Goal: Task Accomplishment & Management: Use online tool/utility

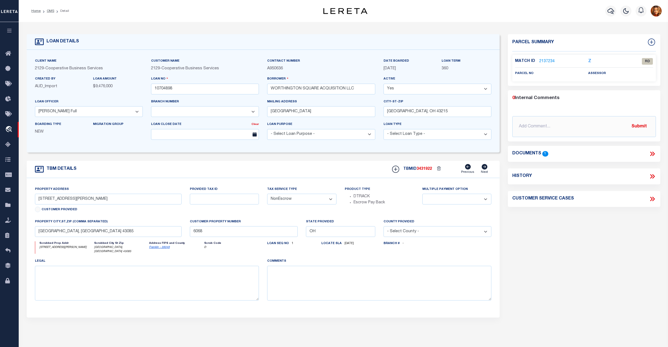
select select "200"
select select "7396"
select select "3334"
select select "NonEscrow"
click at [48, 10] on link "OMS" at bounding box center [50, 10] width 7 height 3
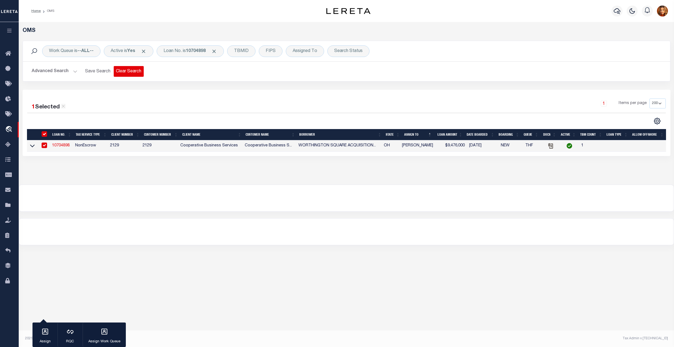
click at [128, 73] on button "Clear Search" at bounding box center [129, 71] width 30 height 11
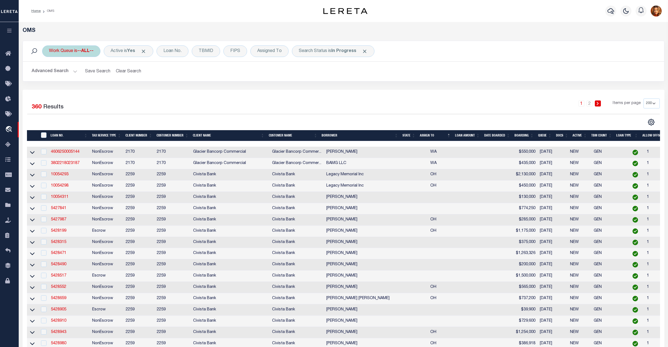
click at [90, 49] on b "--ALL--" at bounding box center [85, 51] width 16 height 4
click at [59, 76] on select "--ALL-- factRSystems General ThoughtFocus" at bounding box center [89, 78] width 81 height 10
select select "GEN"
click at [49, 73] on select "--ALL-- factRSystems General ThoughtFocus" at bounding box center [89, 78] width 81 height 10
click at [126, 89] on input "Apply" at bounding box center [122, 90] width 16 height 9
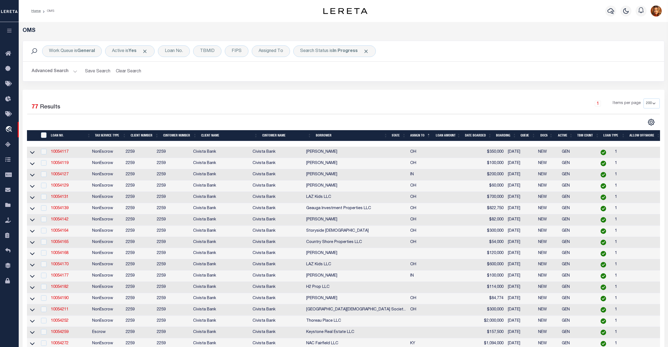
click at [398, 137] on th "State" at bounding box center [399, 135] width 18 height 11
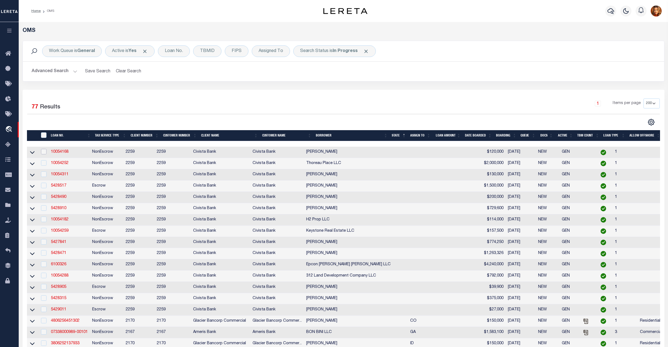
click at [43, 152] on input "checkbox" at bounding box center [44, 152] width 6 height 6
checkbox input "true"
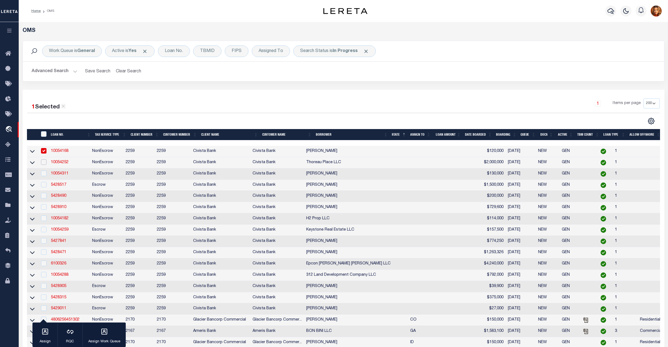
click at [44, 165] on input "checkbox" at bounding box center [44, 162] width 6 height 6
checkbox input "true"
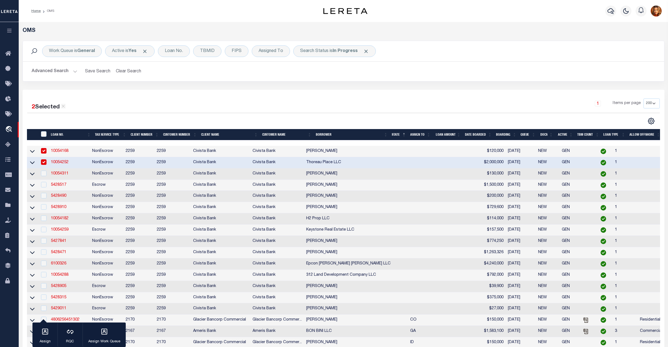
click at [42, 178] on td at bounding box center [43, 173] width 11 height 11
checkbox input "true"
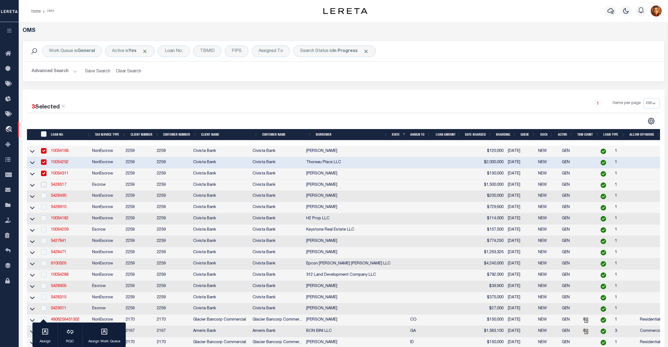
click at [43, 187] on input "checkbox" at bounding box center [44, 185] width 6 height 6
checkbox input "true"
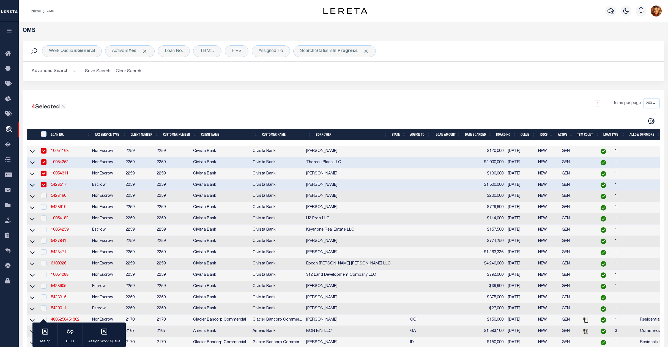
click at [45, 198] on input "checkbox" at bounding box center [44, 196] width 6 height 6
checkbox input "true"
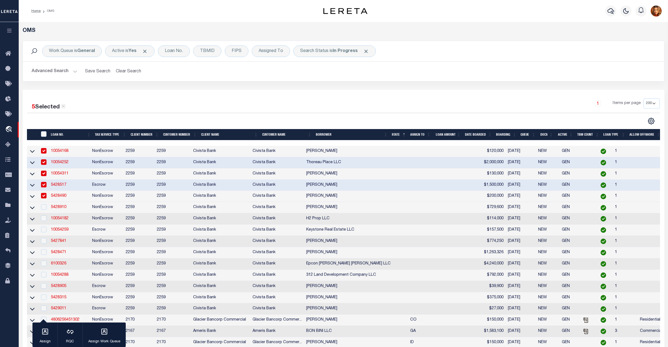
click at [45, 213] on td at bounding box center [43, 207] width 11 height 11
checkbox input "true"
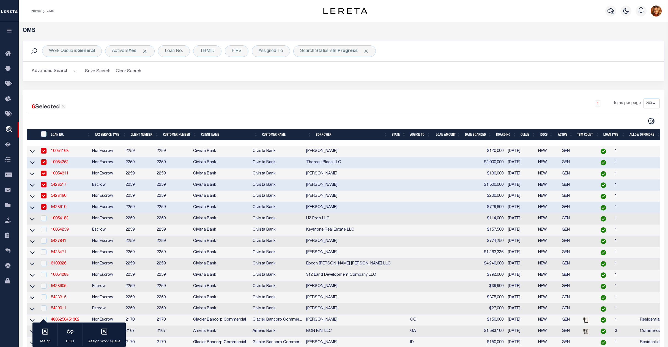
click at [45, 222] on div at bounding box center [43, 219] width 7 height 6
checkbox input "true"
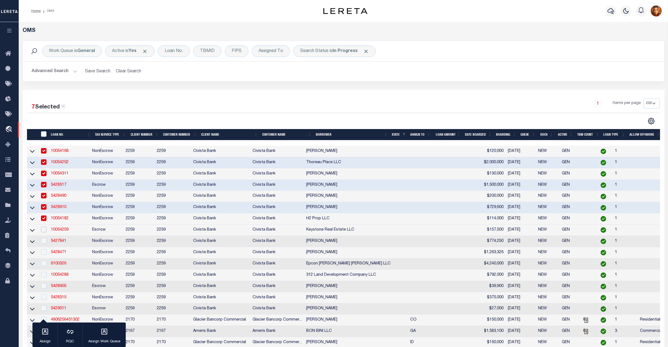
click at [43, 232] on input "checkbox" at bounding box center [44, 230] width 6 height 6
checkbox input "true"
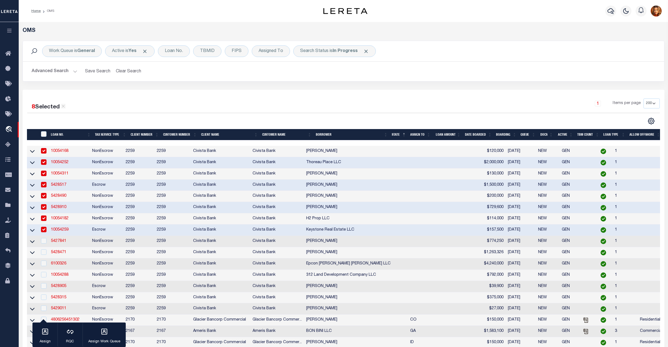
click at [45, 244] on div at bounding box center [43, 241] width 7 height 6
checkbox input "true"
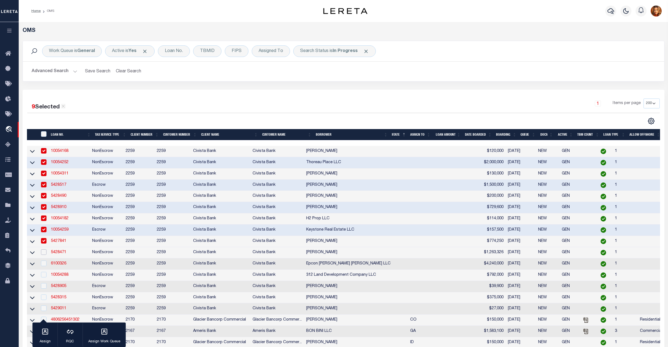
click at [43, 255] on input "checkbox" at bounding box center [44, 252] width 6 height 6
checkbox input "true"
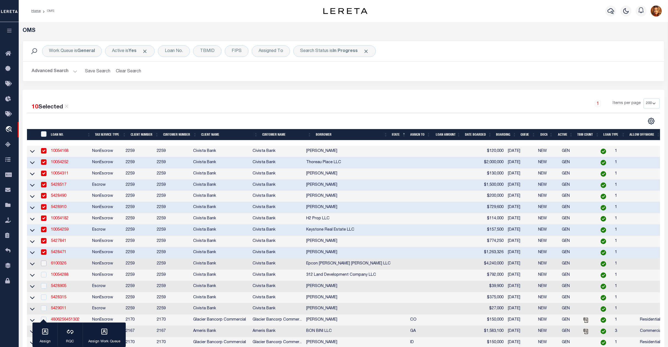
click at [43, 266] on input "checkbox" at bounding box center [44, 264] width 6 height 6
checkbox input "true"
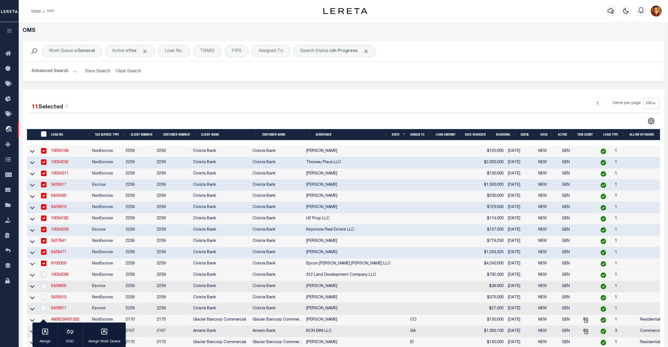
drag, startPoint x: 43, startPoint y: 281, endPoint x: 47, endPoint y: 293, distance: 13.1
click at [45, 278] on div at bounding box center [43, 275] width 7 height 6
checkbox input "true"
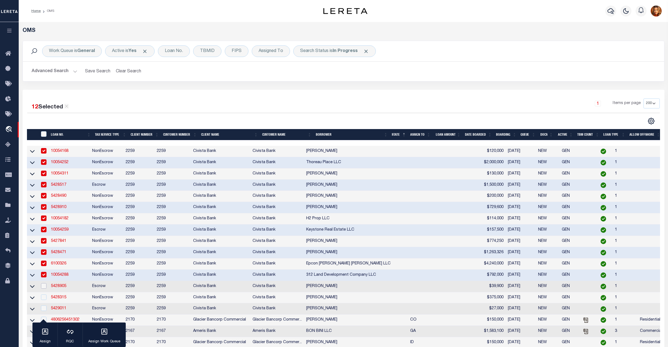
drag, startPoint x: 45, startPoint y: 292, endPoint x: 44, endPoint y: 302, distance: 10.0
click at [45, 289] on input "checkbox" at bounding box center [44, 286] width 6 height 6
checkbox input "true"
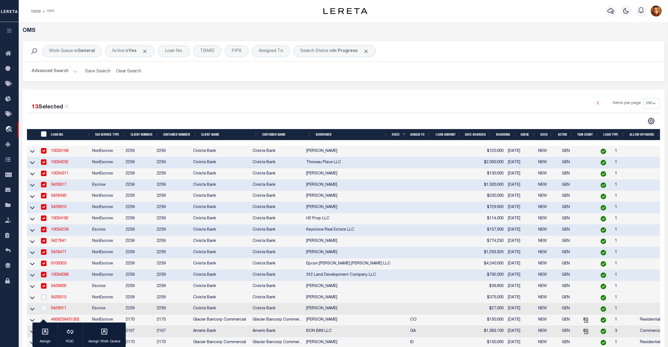
click at [44, 300] on input "checkbox" at bounding box center [44, 298] width 6 height 6
checkbox input "true"
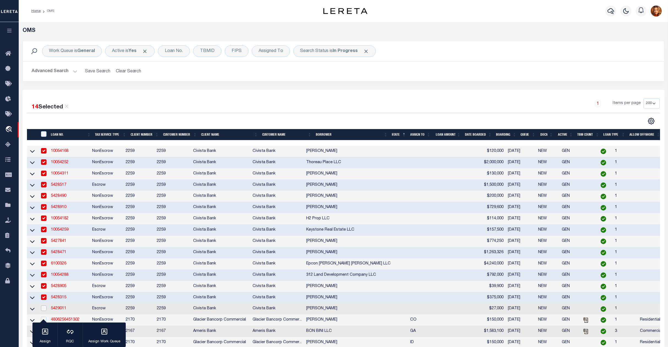
click at [43, 311] on input "checkbox" at bounding box center [44, 309] width 6 height 6
checkbox input "true"
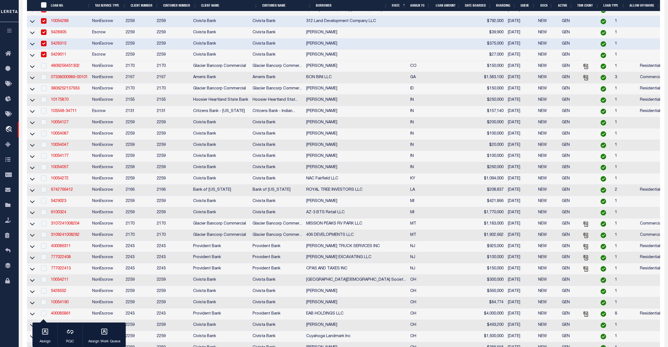
scroll to position [257, 0]
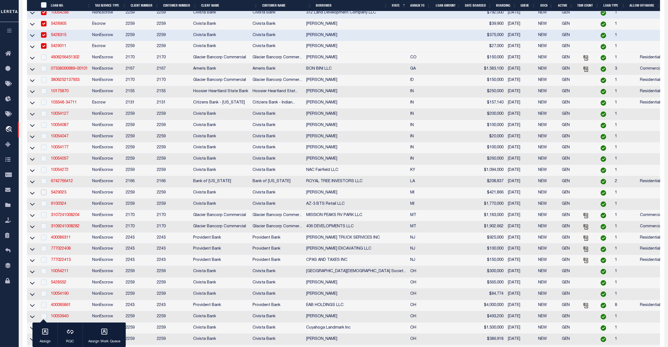
click at [43, 195] on input "checkbox" at bounding box center [44, 193] width 6 height 6
checkbox input "true"
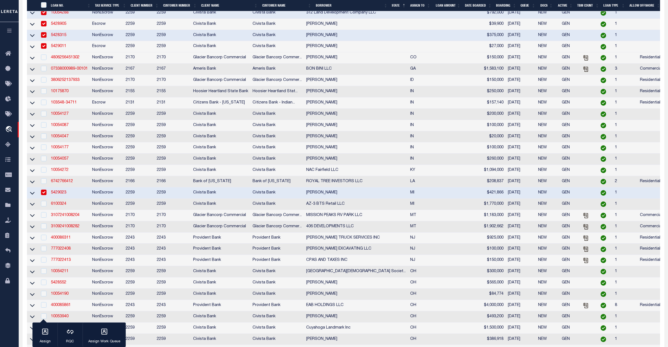
click at [45, 207] on div at bounding box center [43, 204] width 7 height 6
checkbox input "true"
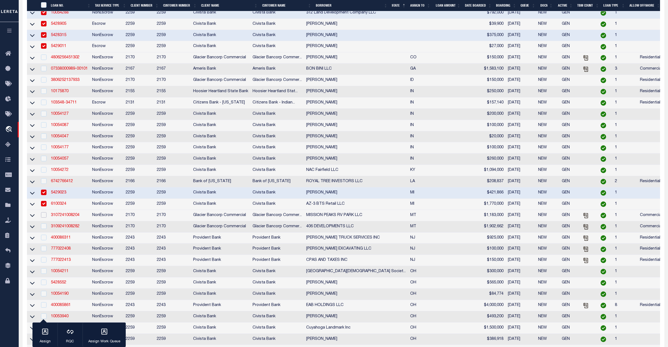
click at [46, 218] on input "checkbox" at bounding box center [44, 215] width 6 height 6
checkbox input "true"
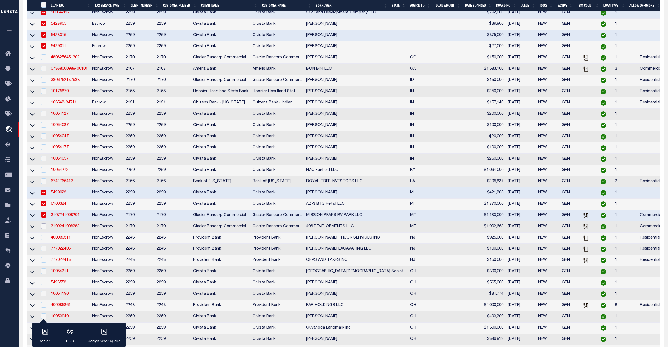
click at [44, 229] on input "checkbox" at bounding box center [44, 227] width 6 height 6
checkbox input "true"
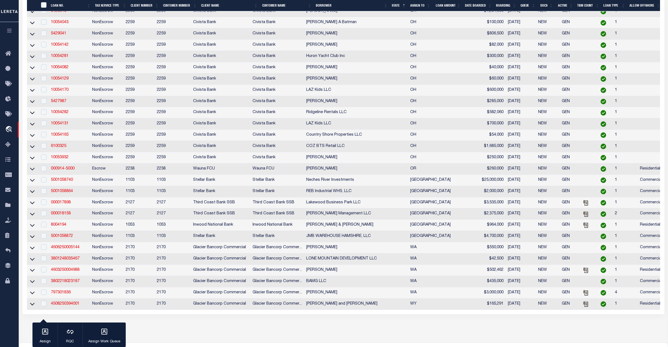
scroll to position [792, 0]
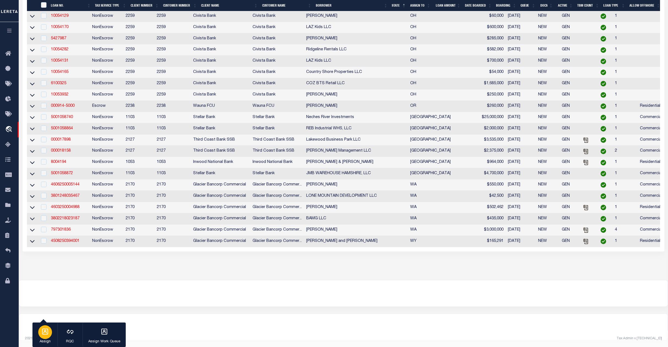
click at [48, 334] on icon "button" at bounding box center [45, 332] width 6 height 6
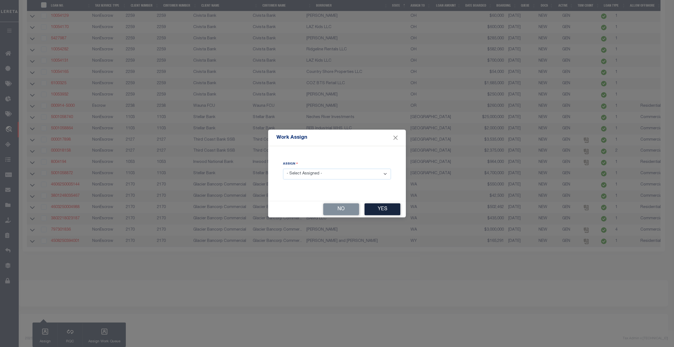
click at [321, 173] on select "- Select Assigned - --Unassigned-- [PERSON_NAME] [PERSON_NAME] [PERSON_NAME] [P…" at bounding box center [337, 174] width 108 height 11
select select "[PERSON_NAME]"
click at [283, 169] on select "- Select Assigned - --Unassigned-- [PERSON_NAME] [PERSON_NAME] [PERSON_NAME] [P…" at bounding box center [337, 174] width 108 height 11
click at [382, 209] on button "Yes" at bounding box center [382, 209] width 36 height 12
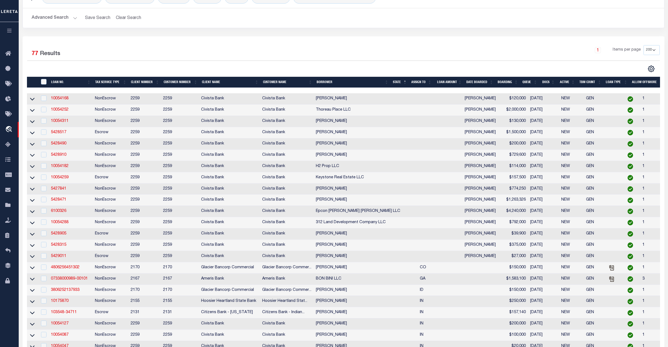
scroll to position [0, 0]
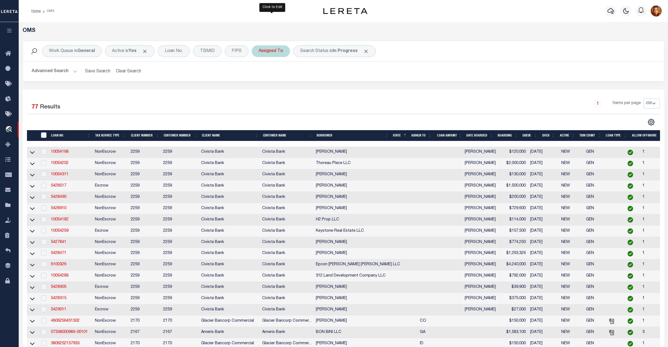
click at [270, 51] on div "Assigned To" at bounding box center [271, 51] width 38 height 12
click at [270, 78] on select "--Unassigned-- [PERSON_NAME] [PERSON_NAME] [PERSON_NAME] [PERSON_NAME], [PERSON…" at bounding box center [299, 78] width 81 height 10
select select "[PERSON_NAME]"
click at [260, 73] on select "--Unassigned-- [PERSON_NAME] [PERSON_NAME] [PERSON_NAME] [PERSON_NAME], [PERSON…" at bounding box center [299, 78] width 81 height 10
click at [336, 87] on input "Apply" at bounding box center [332, 90] width 16 height 9
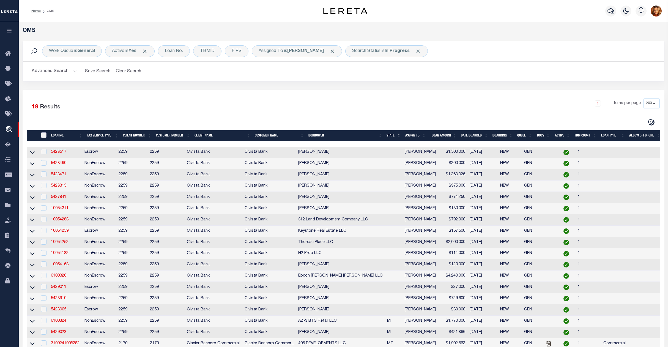
click at [43, 138] on input "" at bounding box center [44, 135] width 6 height 6
checkbox input "true"
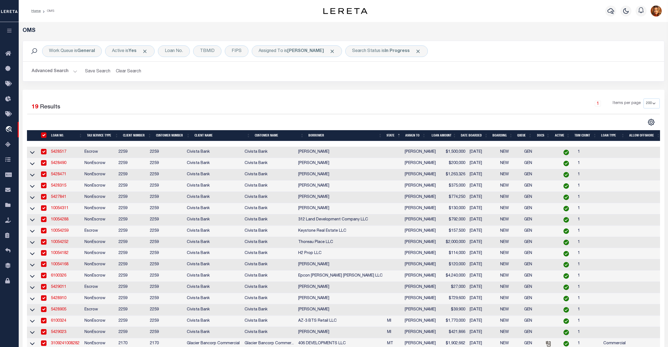
checkbox input "true"
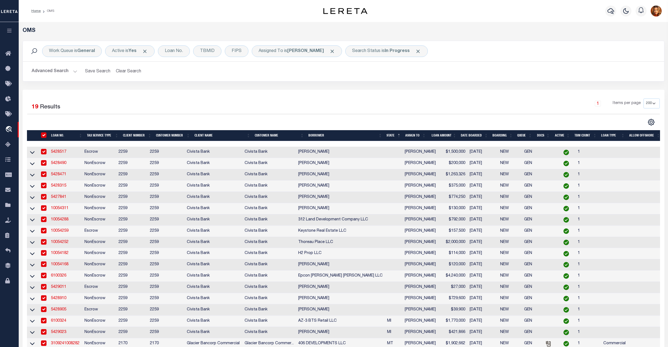
checkbox input "true"
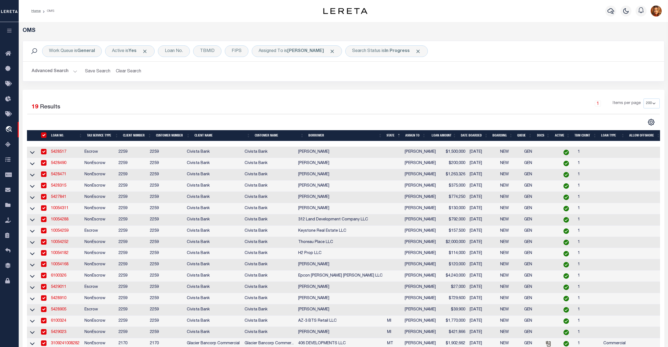
checkbox input "true"
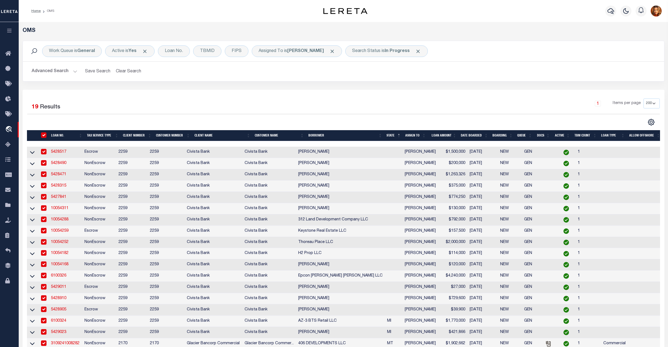
checkbox input "true"
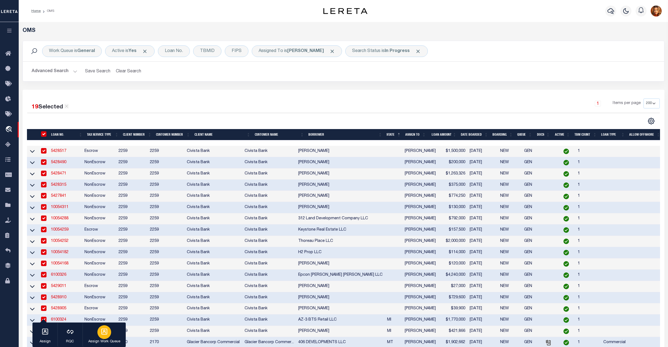
click at [107, 338] on div "button" at bounding box center [104, 332] width 14 height 14
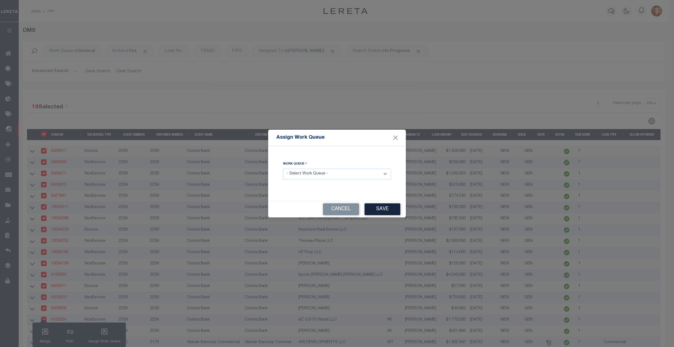
click at [313, 171] on select "- Select Work Queue - factRSystems General ThoughtFocus" at bounding box center [337, 174] width 108 height 11
select select "FAC"
click at [283, 169] on select "- Select Work Queue - factRSystems General ThoughtFocus" at bounding box center [337, 174] width 108 height 11
click at [385, 211] on button "Save" at bounding box center [382, 209] width 36 height 12
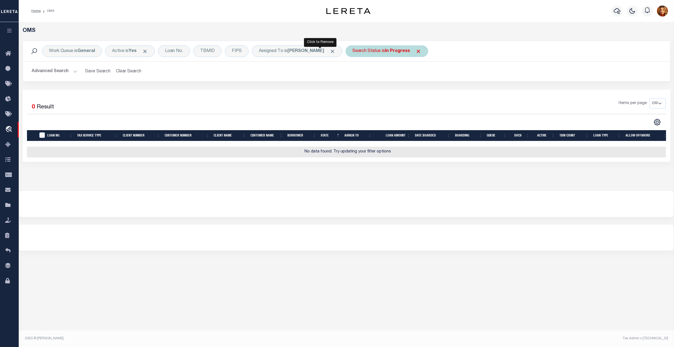
click at [329, 50] on span "Click to Remove" at bounding box center [332, 51] width 6 height 6
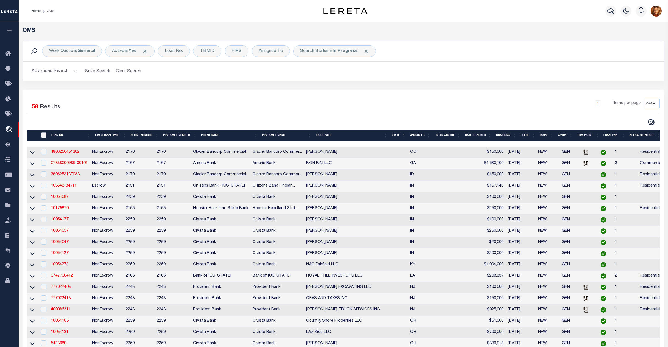
click at [43, 135] on input "" at bounding box center [44, 135] width 6 height 6
checkbox input "true"
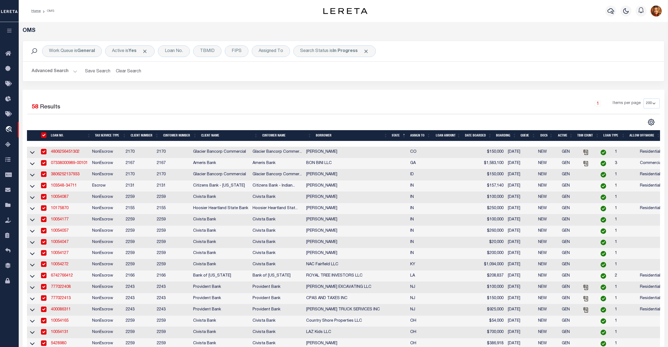
checkbox input "true"
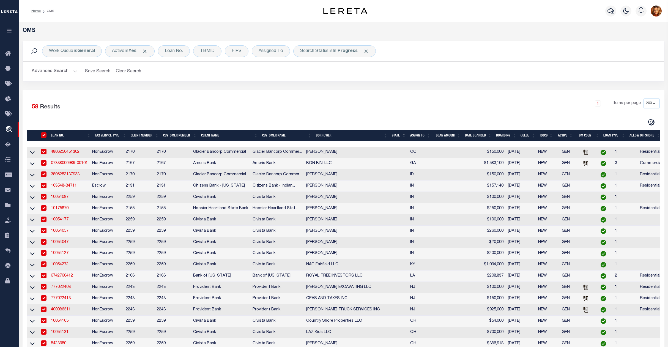
checkbox input "true"
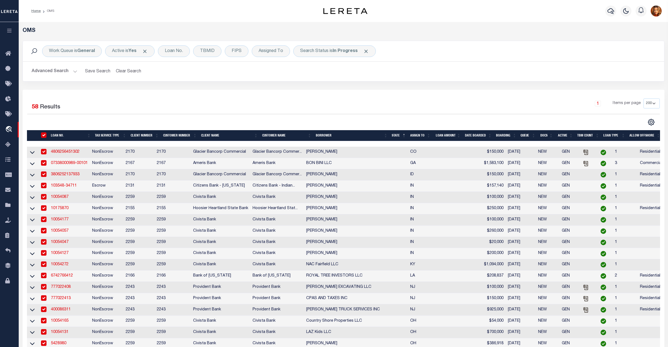
checkbox input "true"
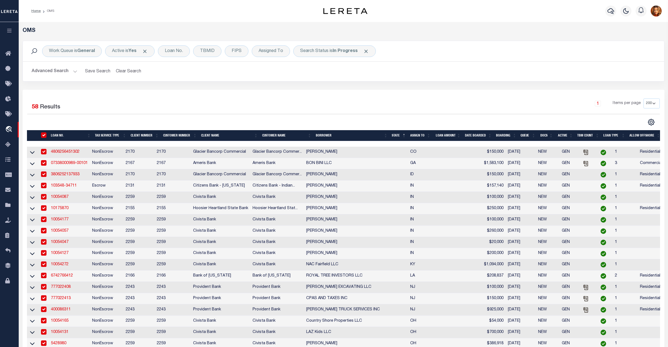
checkbox input "true"
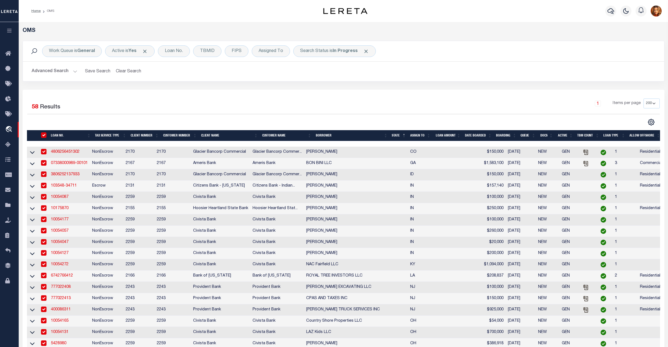
checkbox input "true"
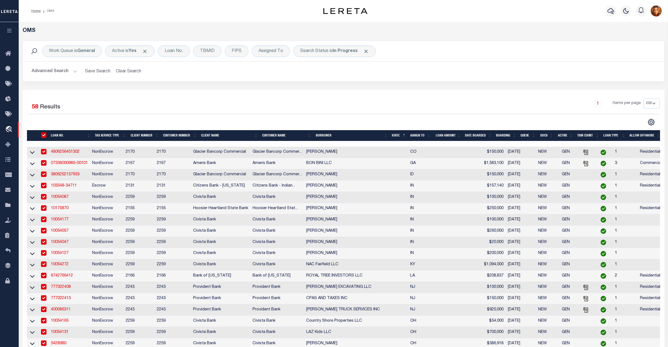
checkbox input "true"
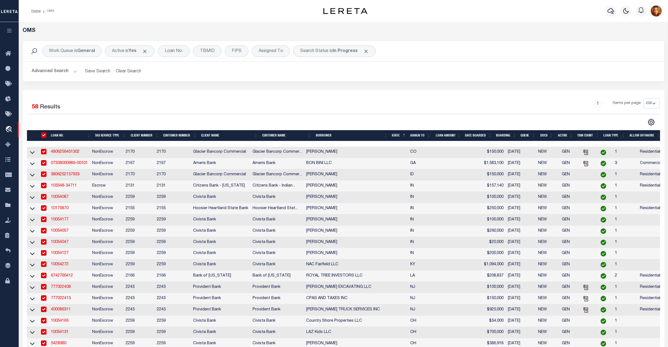
checkbox input "true"
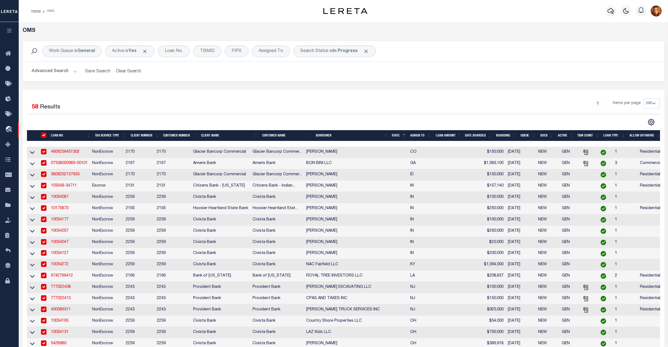
checkbox input "true"
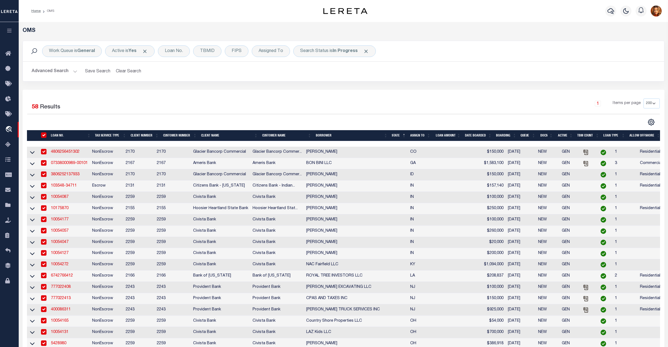
checkbox input "true"
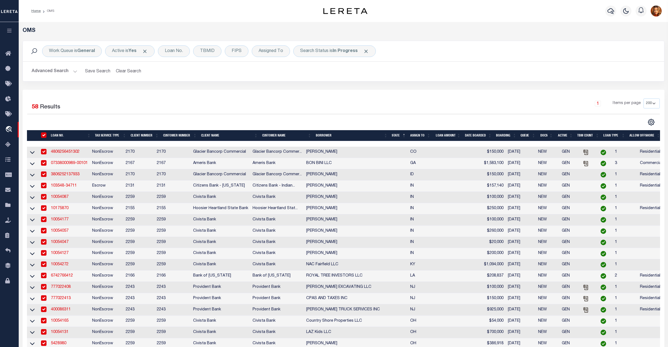
checkbox input "true"
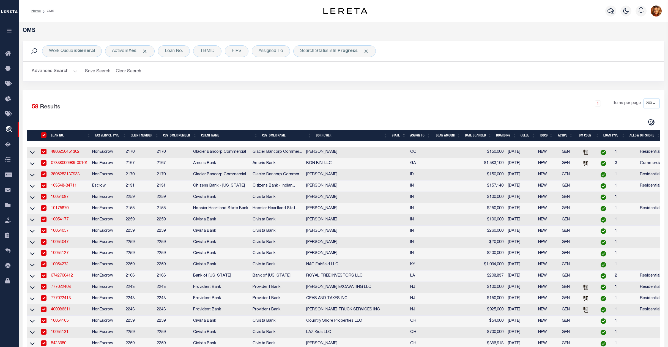
checkbox input "true"
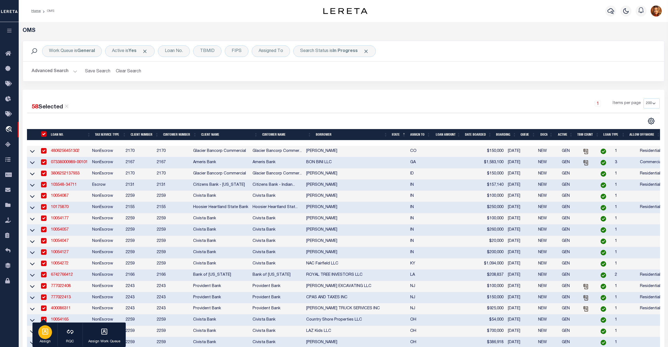
click at [45, 333] on icon "button" at bounding box center [45, 331] width 7 height 7
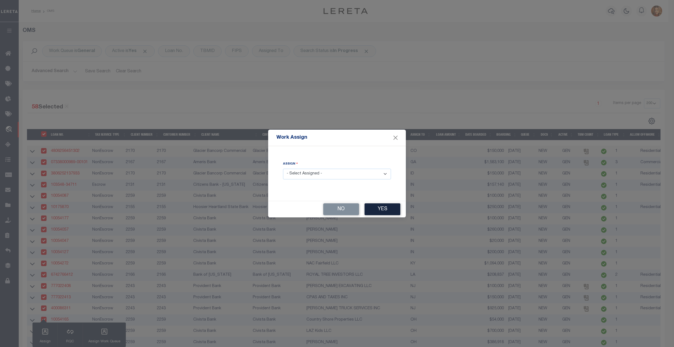
click at [332, 173] on select "- Select Assigned - --Unassigned-- [PERSON_NAME] [PERSON_NAME] [PERSON_NAME] [P…" at bounding box center [337, 174] width 108 height 11
select select "[PERSON_NAME]"
click at [283, 169] on select "- Select Assigned - --Unassigned-- [PERSON_NAME] [PERSON_NAME] [PERSON_NAME] [P…" at bounding box center [337, 174] width 108 height 11
click at [379, 211] on button "Yes" at bounding box center [382, 209] width 36 height 12
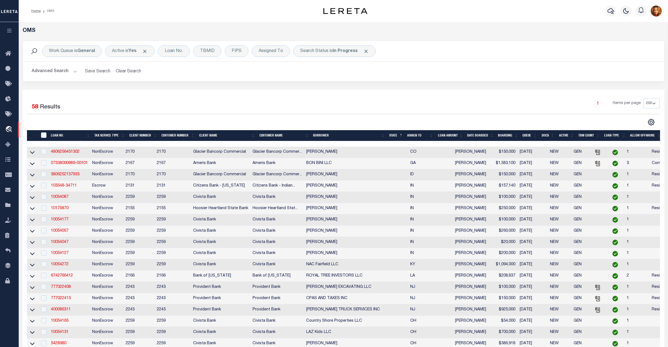
click at [42, 132] on th "" at bounding box center [43, 135] width 11 height 11
click at [45, 137] on input "" at bounding box center [44, 135] width 6 height 6
checkbox input "true"
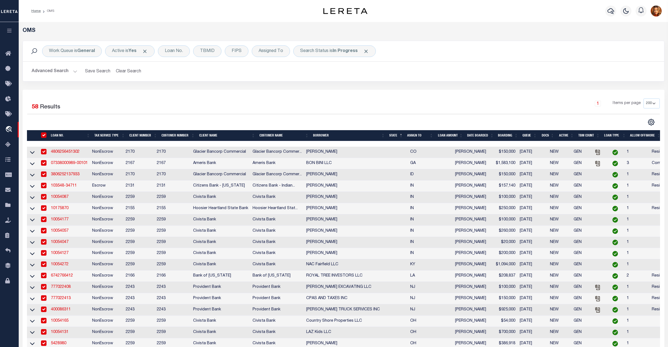
checkbox input "true"
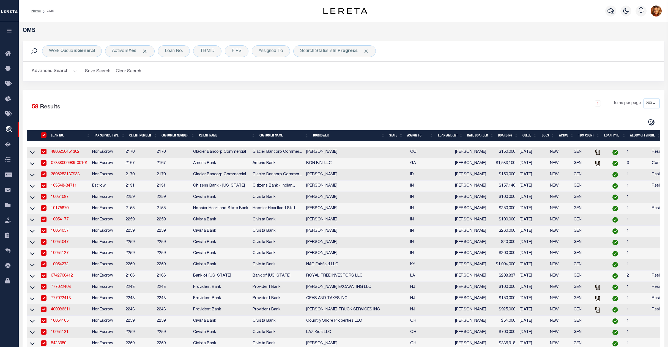
checkbox input "true"
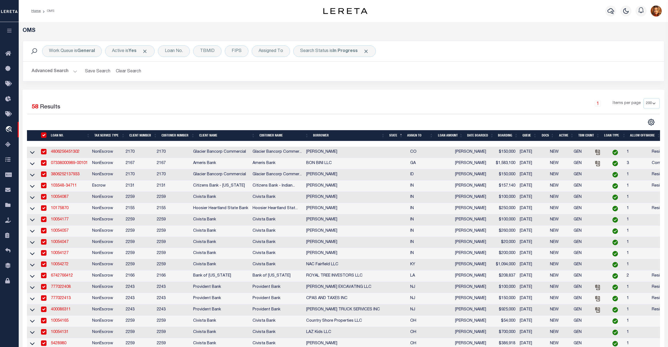
checkbox input "true"
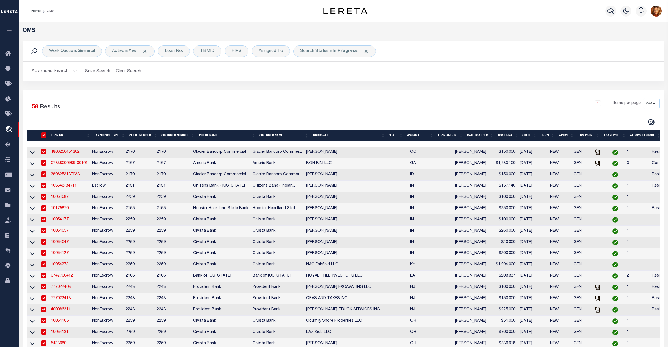
checkbox input "true"
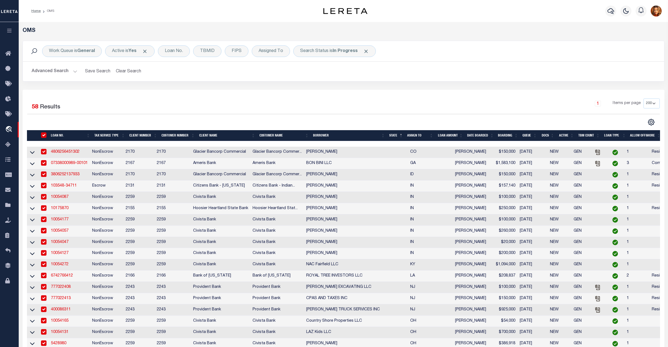
checkbox input "true"
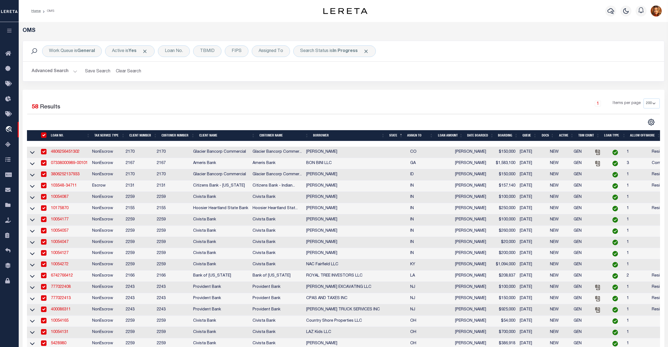
checkbox input "true"
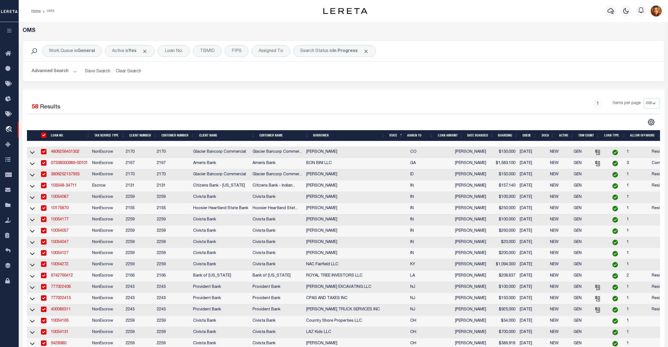
checkbox input "true"
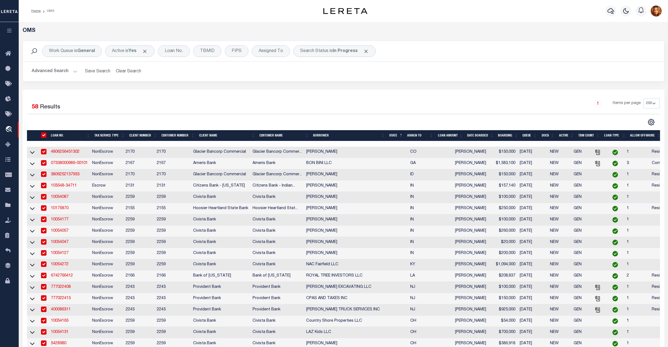
checkbox input "true"
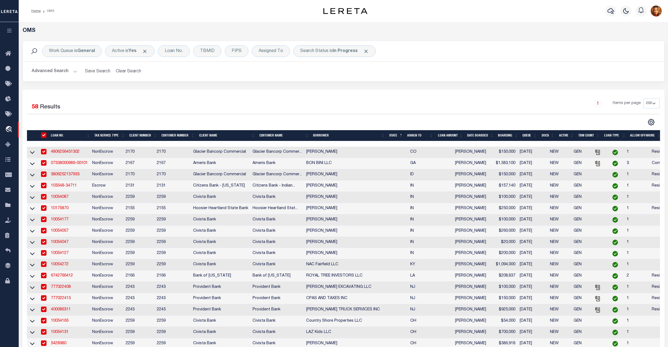
checkbox input "true"
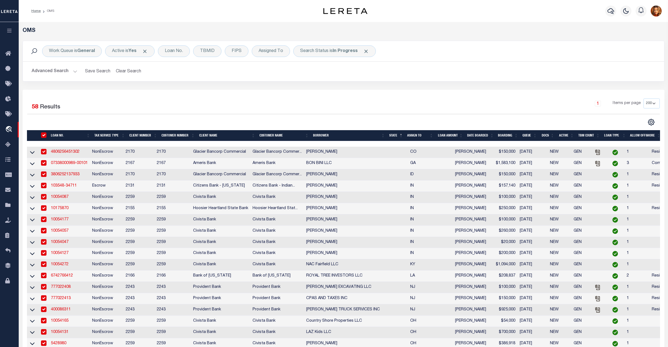
checkbox input "true"
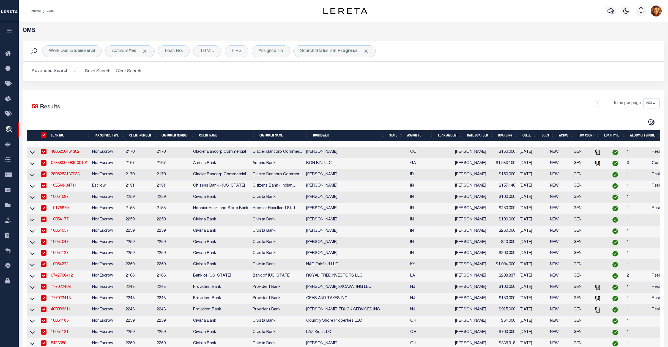
checkbox input "true"
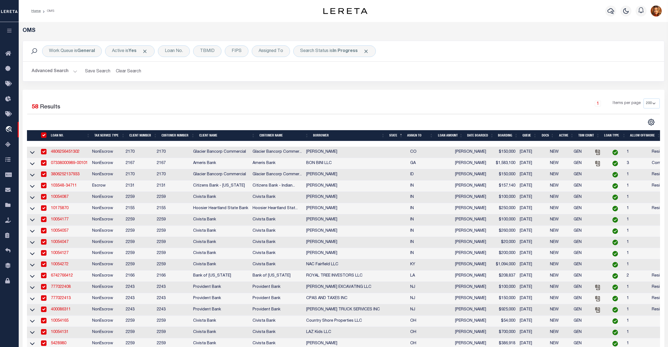
checkbox input "true"
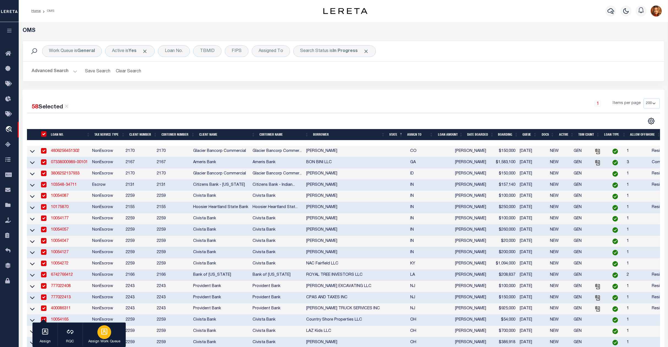
click at [102, 333] on icon "button" at bounding box center [104, 331] width 7 height 7
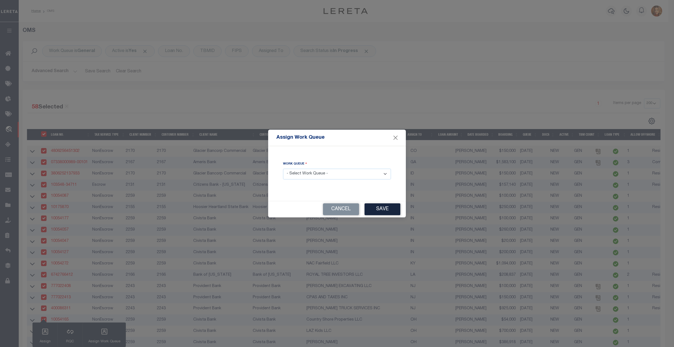
click at [317, 171] on select "- Select Work Queue - factRSystems General ThoughtFocus" at bounding box center [337, 174] width 108 height 11
select select "THF"
click at [283, 169] on select "- Select Work Queue - factRSystems General ThoughtFocus" at bounding box center [337, 174] width 108 height 11
click at [389, 212] on button "Save" at bounding box center [382, 209] width 36 height 12
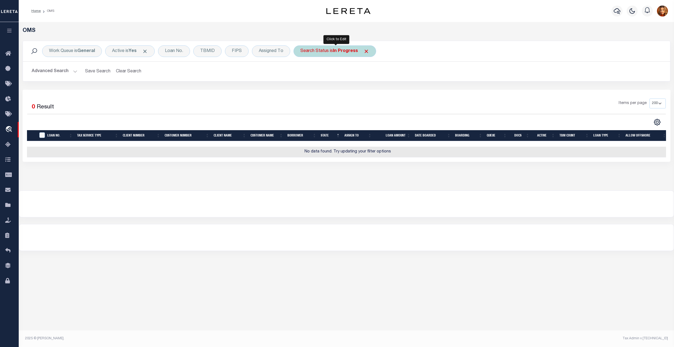
click at [344, 50] on b "In Progress" at bounding box center [345, 51] width 25 height 4
click at [312, 78] on select "Automated Search Bad Parcel Complete Duplicate Parcel High Dollar Reporting In …" at bounding box center [341, 78] width 81 height 10
select select "RD"
click at [302, 73] on select "Automated Search Bad Parcel Complete Duplicate Parcel High Dollar Reporting In …" at bounding box center [341, 78] width 81 height 10
click at [379, 88] on input "Apply" at bounding box center [373, 90] width 16 height 9
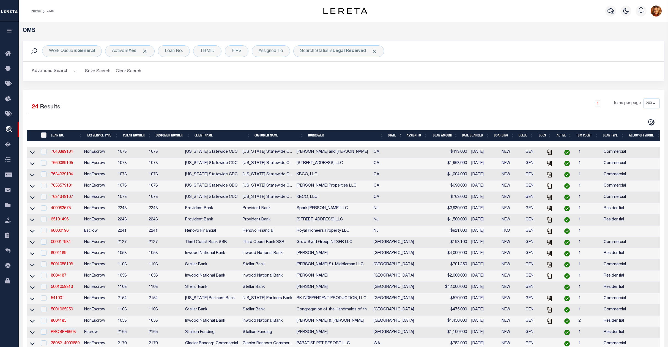
click at [44, 136] on input "" at bounding box center [44, 135] width 6 height 6
checkbox input "true"
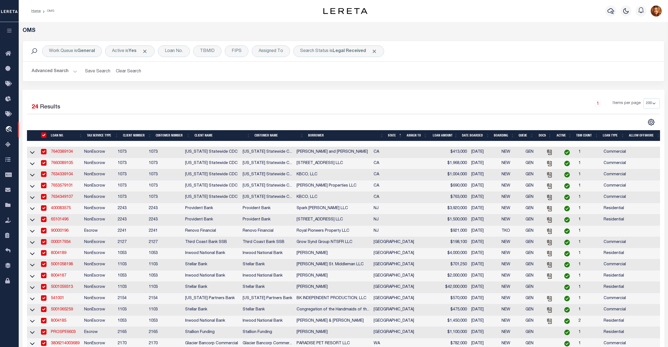
checkbox input "true"
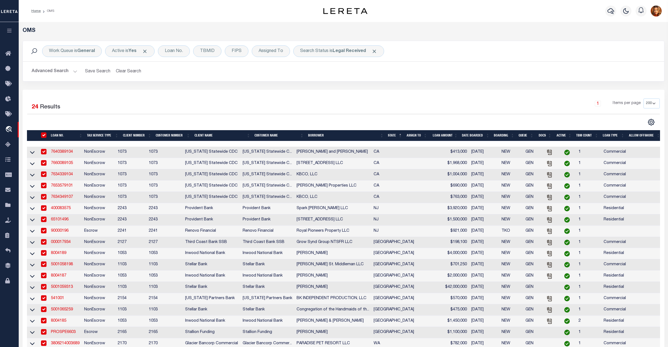
checkbox input "true"
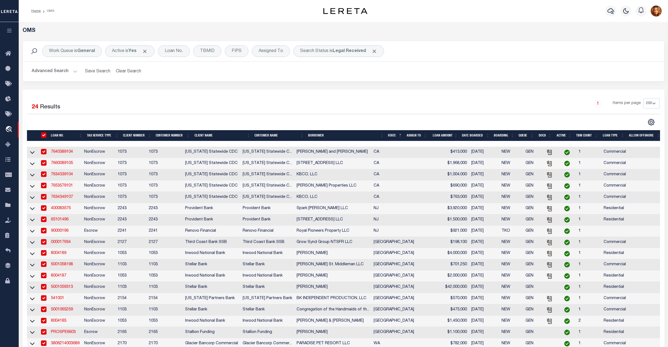
checkbox input "true"
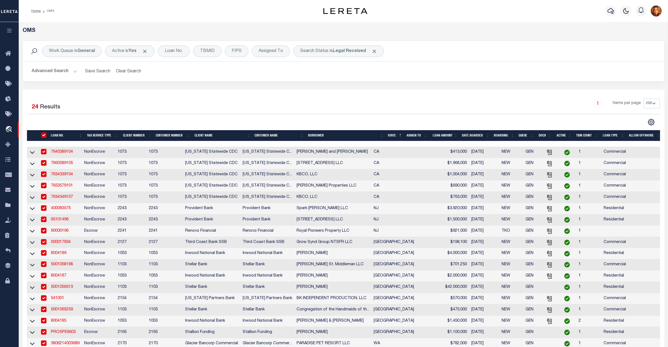
checkbox input "true"
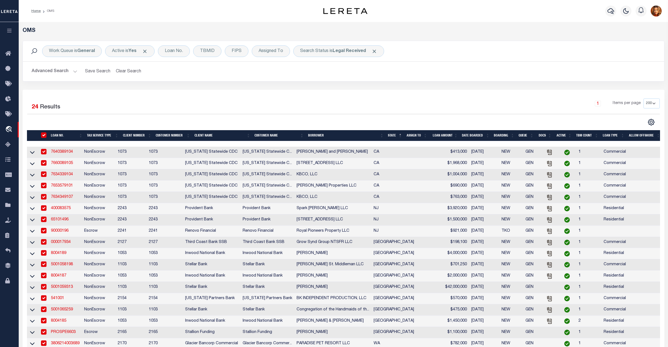
checkbox input "true"
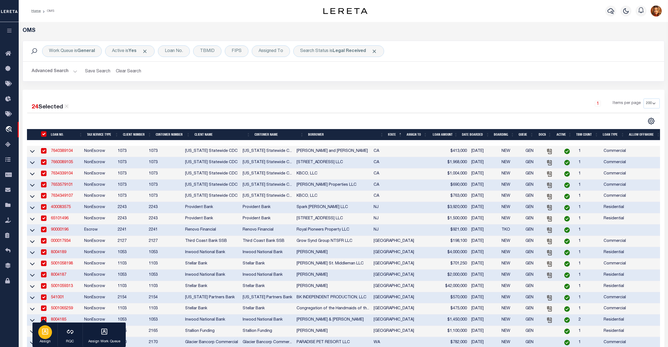
click at [42, 332] on icon "button" at bounding box center [45, 331] width 7 height 7
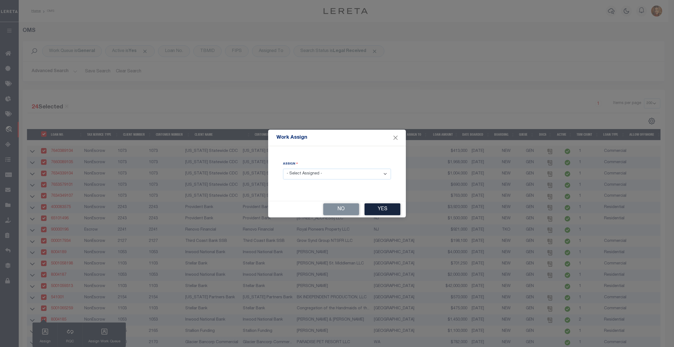
click at [301, 172] on select "- Select Assigned - --Unassigned-- [PERSON_NAME] [PERSON_NAME] [PERSON_NAME] [P…" at bounding box center [337, 174] width 108 height 11
select select "[PERSON_NAME]"
click at [283, 169] on select "- Select Assigned - --Unassigned-- [PERSON_NAME] [PERSON_NAME] [PERSON_NAME] [P…" at bounding box center [337, 174] width 108 height 11
click at [385, 210] on button "Yes" at bounding box center [382, 209] width 36 height 12
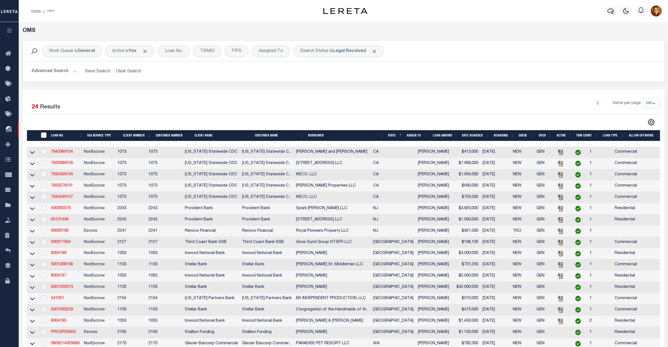
click at [43, 134] on input "" at bounding box center [44, 135] width 6 height 6
checkbox input "true"
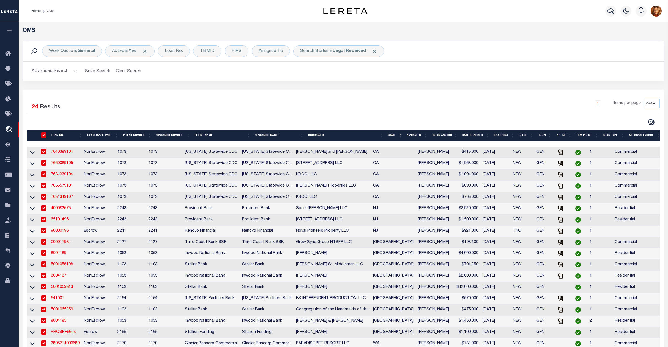
checkbox input "true"
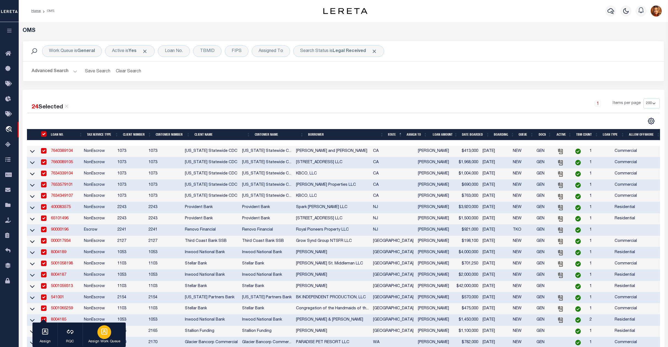
click at [104, 328] on div "button" at bounding box center [104, 332] width 14 height 14
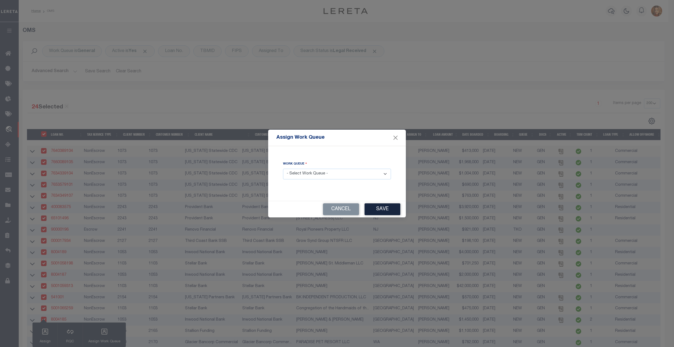
click at [328, 174] on select "- Select Work Queue - factRSystems General ThoughtFocus" at bounding box center [337, 174] width 108 height 11
click at [283, 169] on select "- Select Work Queue - factRSystems General ThoughtFocus" at bounding box center [337, 174] width 108 height 11
click at [391, 209] on button "Save" at bounding box center [382, 209] width 36 height 12
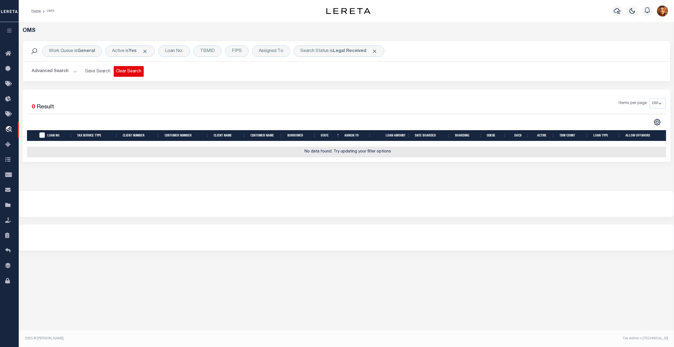
click at [125, 74] on button "Clear Search" at bounding box center [129, 71] width 30 height 11
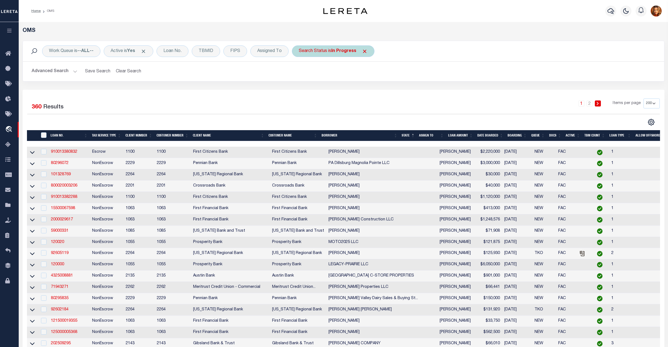
click at [345, 50] on b "In Progress" at bounding box center [343, 51] width 25 height 4
click at [313, 78] on select "Automated Search Bad Parcel Complete Duplicate Parcel High Dollar Reporting In …" at bounding box center [339, 78] width 81 height 10
click at [301, 73] on select "Automated Search Bad Parcel Complete Duplicate Parcel High Dollar Reporting In …" at bounding box center [339, 78] width 81 height 10
click at [378, 87] on input "Apply" at bounding box center [372, 90] width 16 height 9
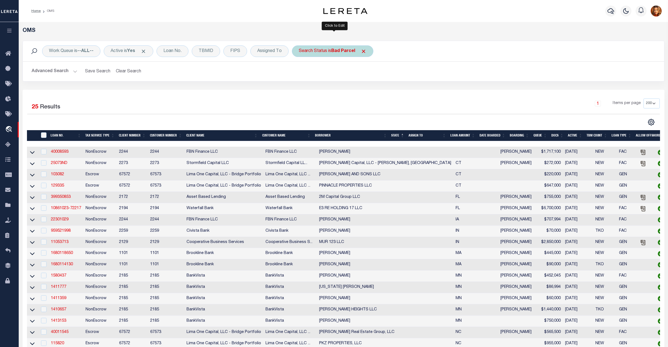
click at [347, 51] on b "Bad Parcel" at bounding box center [343, 51] width 24 height 4
click at [318, 77] on select "Automated Search Bad Parcel Complete Duplicate Parcel High Dollar Reporting In …" at bounding box center [339, 78] width 81 height 10
click at [301, 73] on select "Automated Search Bad Parcel Complete Duplicate Parcel High Dollar Reporting In …" at bounding box center [339, 78] width 81 height 10
click at [372, 89] on input "Apply" at bounding box center [372, 90] width 16 height 9
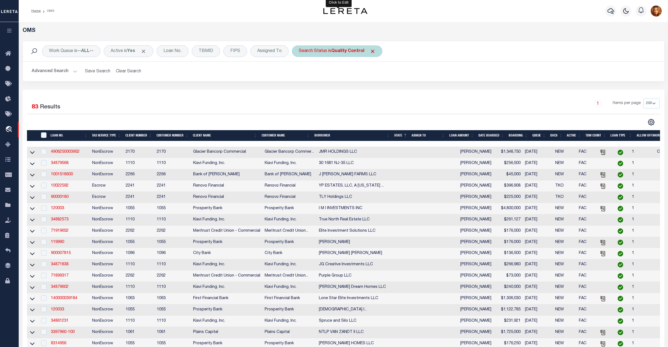
click at [350, 50] on b "Quality Control" at bounding box center [347, 51] width 33 height 4
click at [320, 80] on select "Automated Search Bad Parcel Complete Duplicate Parcel High Dollar Reporting In …" at bounding box center [339, 78] width 81 height 10
click at [301, 73] on select "Automated Search Bad Parcel Complete Duplicate Parcel High Dollar Reporting In …" at bounding box center [339, 78] width 81 height 10
click at [370, 90] on input "Apply" at bounding box center [372, 90] width 16 height 9
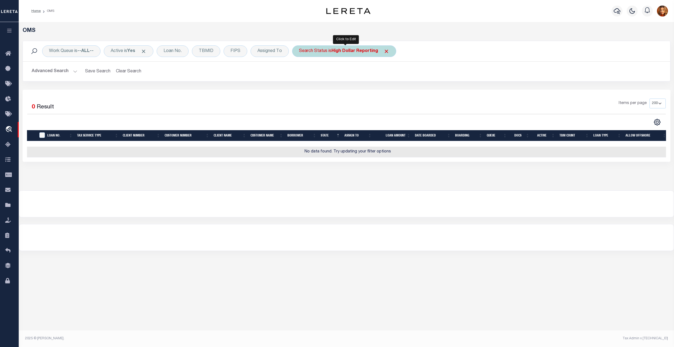
click at [353, 52] on b "High Dollar Reporting" at bounding box center [354, 51] width 47 height 4
click at [322, 80] on select "Automated Search Bad Parcel Complete Duplicate Parcel High Dollar Reporting In …" at bounding box center [339, 78] width 81 height 10
click at [301, 73] on select "Automated Search Bad Parcel Complete Duplicate Parcel High Dollar Reporting In …" at bounding box center [339, 78] width 81 height 10
click at [369, 88] on input "Apply" at bounding box center [372, 90] width 16 height 9
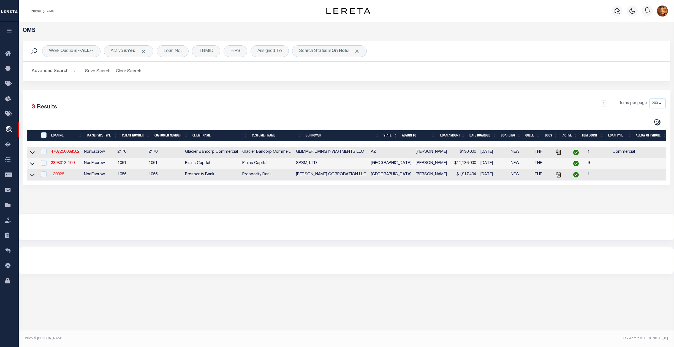
click at [56, 175] on link "120025" at bounding box center [57, 175] width 13 height 4
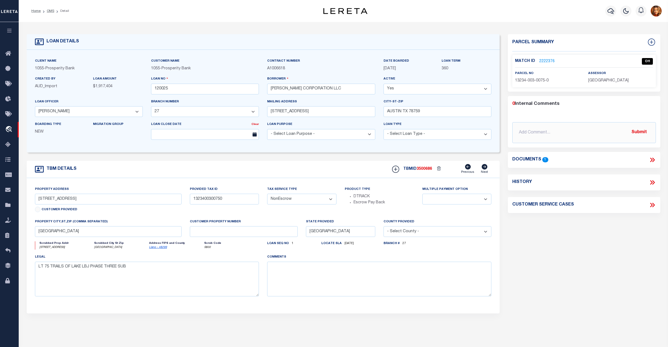
click at [543, 59] on link "2222376" at bounding box center [546, 62] width 15 height 6
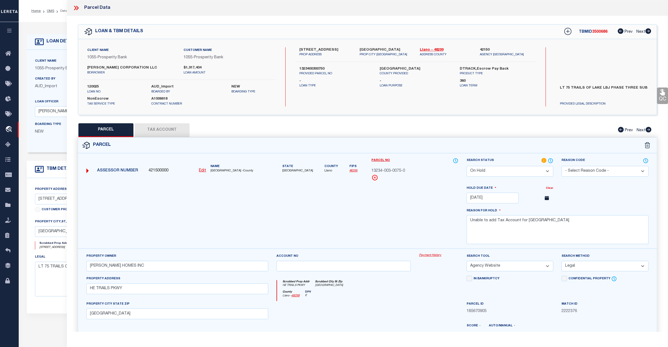
click at [161, 128] on button "Tax Account" at bounding box center [162, 130] width 55 height 14
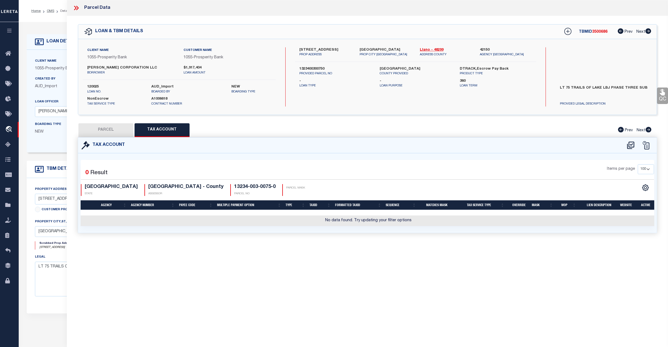
click at [107, 129] on button "PARCEL" at bounding box center [105, 130] width 55 height 14
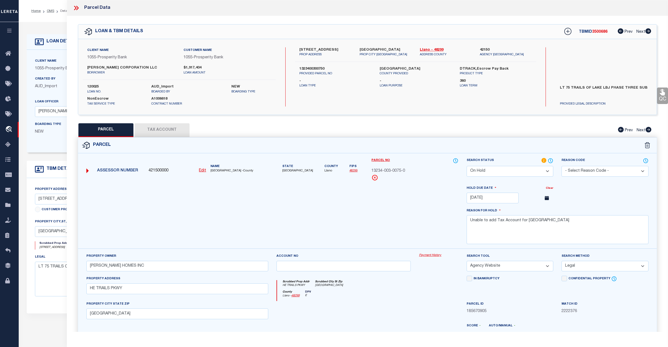
click at [161, 128] on button "Tax Account" at bounding box center [162, 130] width 55 height 14
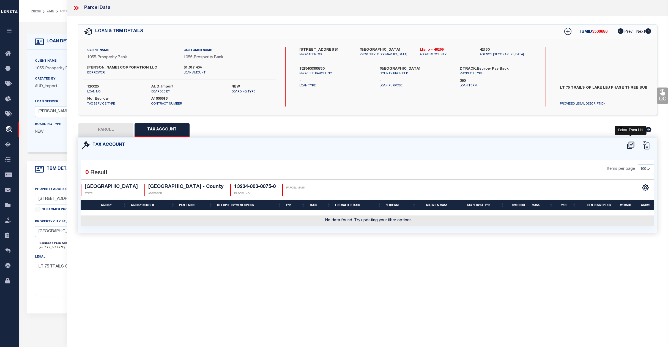
click at [631, 145] on icon at bounding box center [630, 144] width 7 height 7
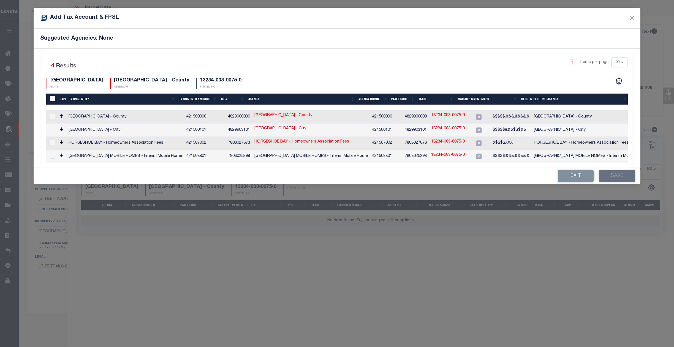
click at [50, 116] on input "checkbox" at bounding box center [53, 117] width 6 height 6
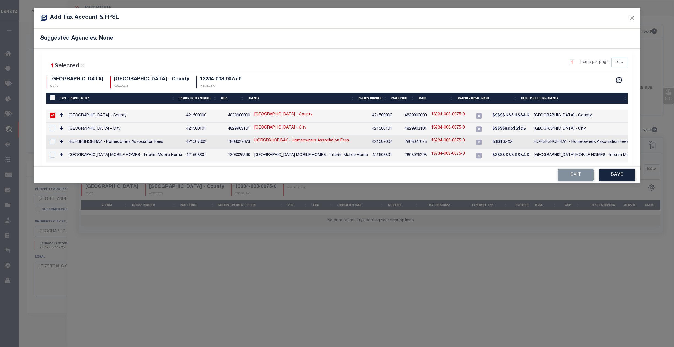
click at [431, 116] on link "13234-003-0075-0" at bounding box center [448, 115] width 34 height 6
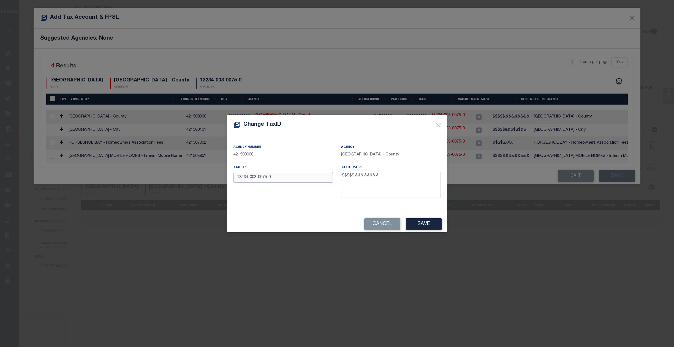
click at [250, 179] on input "13234-003-0075-0" at bounding box center [282, 177] width 99 height 11
click at [257, 179] on input "13234.003-0075-0" at bounding box center [282, 177] width 99 height 11
click at [267, 176] on input "13234.003.0075-0" at bounding box center [282, 177] width 99 height 11
click at [424, 224] on button "Save" at bounding box center [424, 224] width 36 height 12
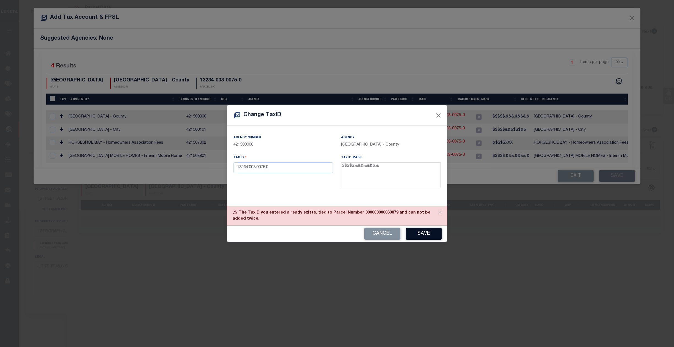
click at [426, 235] on button "Save" at bounding box center [424, 234] width 36 height 12
click at [388, 236] on button "Cancel" at bounding box center [382, 234] width 36 height 12
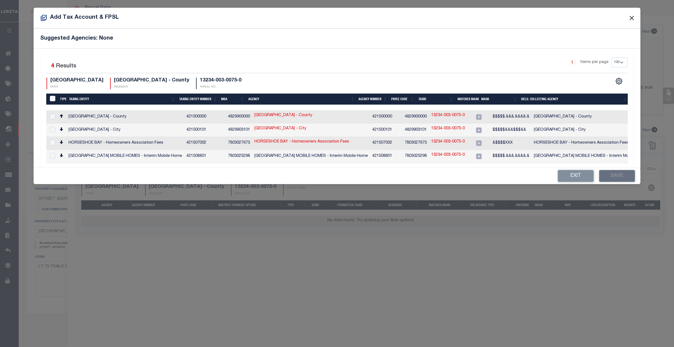
click at [634, 15] on button "Close" at bounding box center [631, 17] width 7 height 7
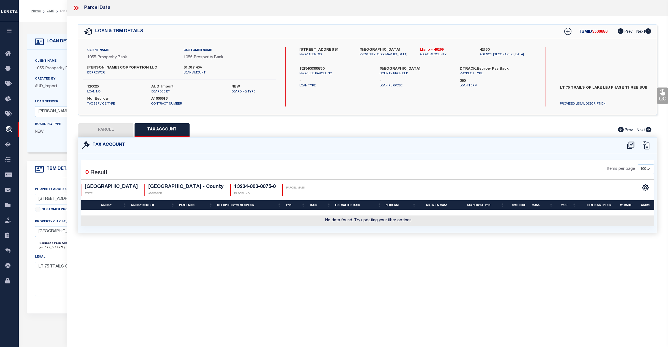
click at [97, 127] on button "PARCEL" at bounding box center [105, 130] width 55 height 14
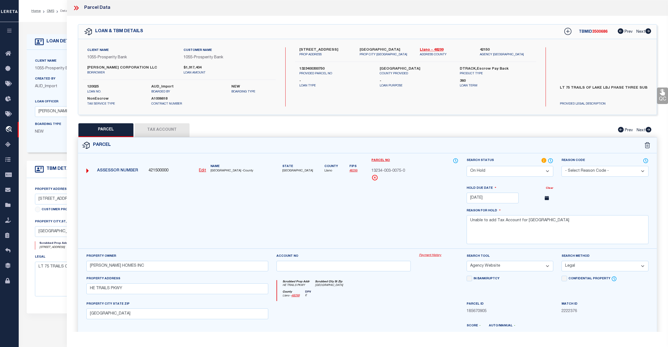
click at [509, 171] on select "Automated Search Bad Parcel Complete Duplicate Parcel High Dollar Reporting In …" at bounding box center [510, 171] width 87 height 11
click at [467, 166] on select "Automated Search Bad Parcel Complete Duplicate Parcel High Dollar Reporting In …" at bounding box center [510, 171] width 87 height 11
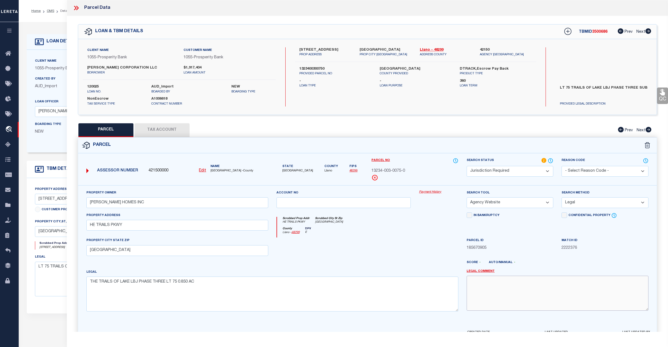
click at [488, 288] on textarea at bounding box center [558, 293] width 182 height 35
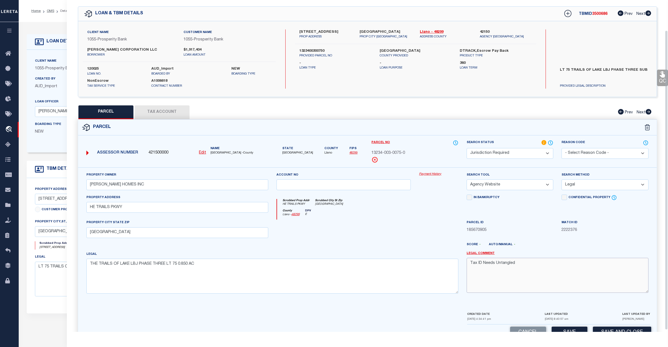
scroll to position [36, 0]
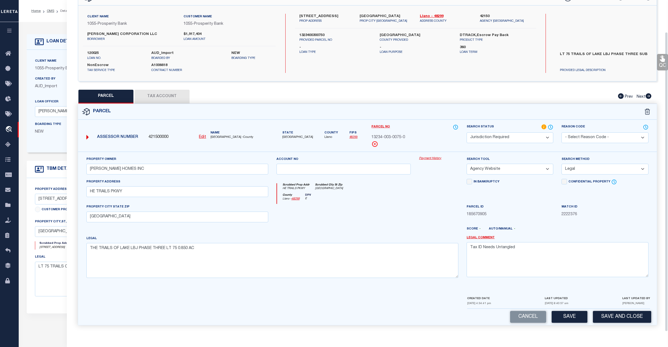
drag, startPoint x: 566, startPoint y: 322, endPoint x: 563, endPoint y: 319, distance: 4.1
click at [564, 321] on button "Save" at bounding box center [570, 317] width 36 height 12
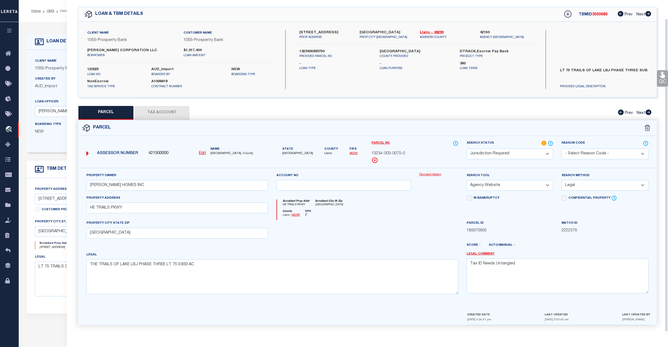
scroll to position [0, 0]
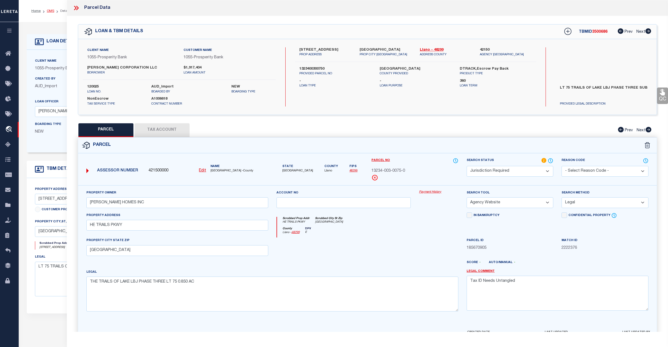
click at [51, 9] on link "OMS" at bounding box center [50, 10] width 7 height 3
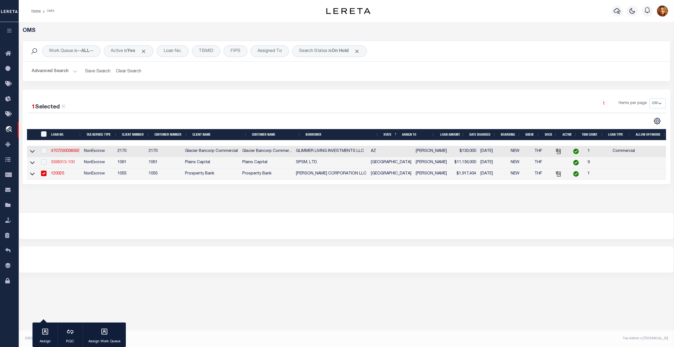
click at [61, 164] on link "3398313-100" at bounding box center [63, 162] width 24 height 4
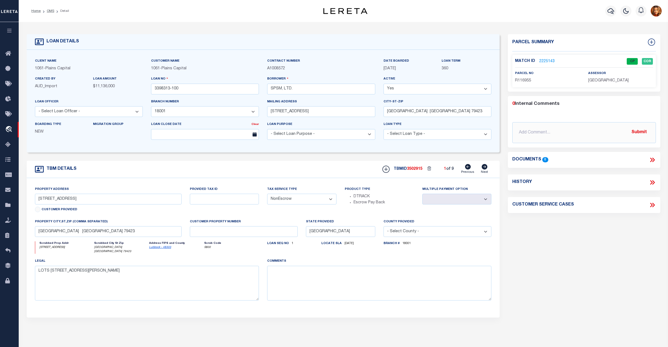
click at [484, 167] on icon at bounding box center [485, 167] width 6 height 6
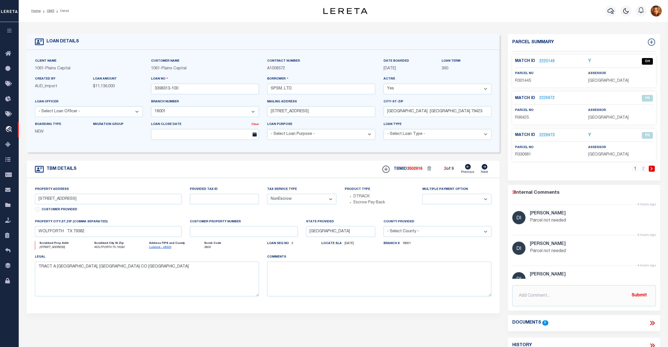
click at [541, 59] on link "2225149" at bounding box center [546, 62] width 15 height 6
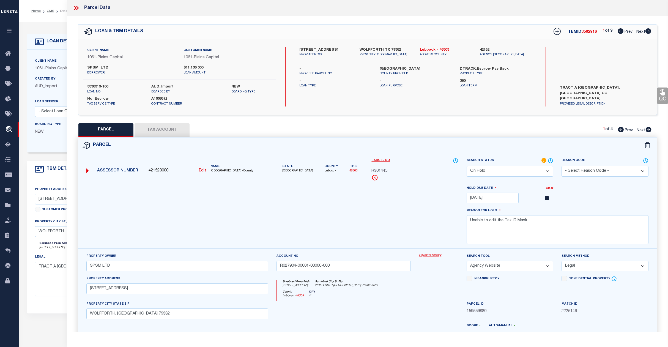
click at [157, 130] on button "Tax Account" at bounding box center [162, 130] width 55 height 14
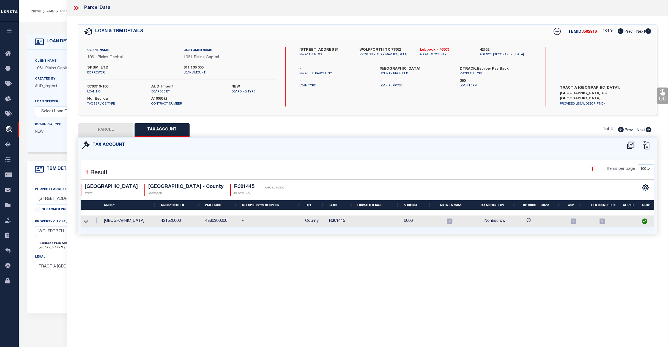
click at [92, 133] on button "PARCEL" at bounding box center [105, 130] width 55 height 14
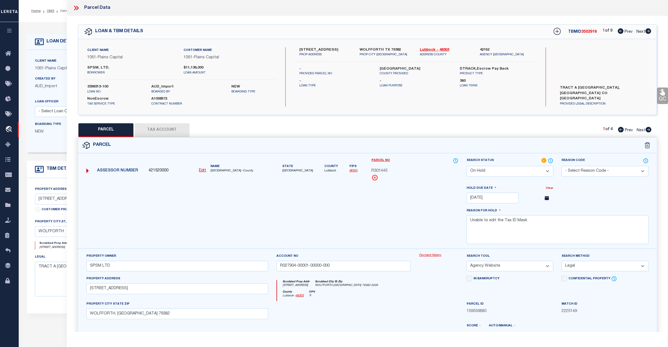
click at [156, 130] on button "Tax Account" at bounding box center [162, 130] width 55 height 14
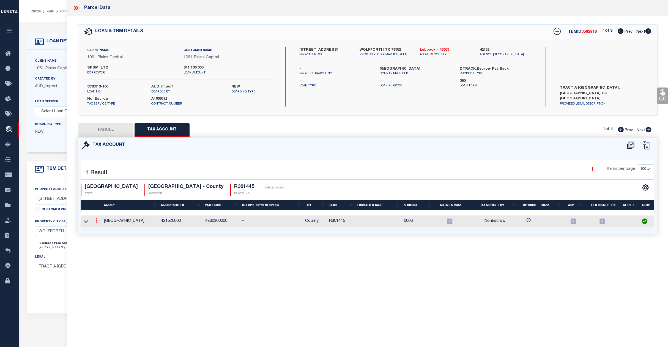
click at [97, 220] on icon at bounding box center [97, 220] width 2 height 4
click at [630, 147] on icon at bounding box center [630, 144] width 7 height 7
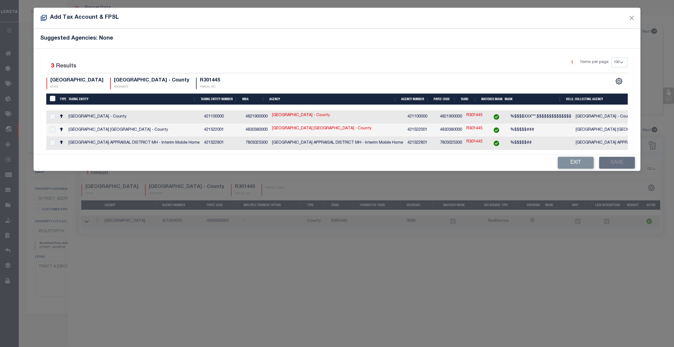
click at [50, 132] on div at bounding box center [51, 130] width 7 height 6
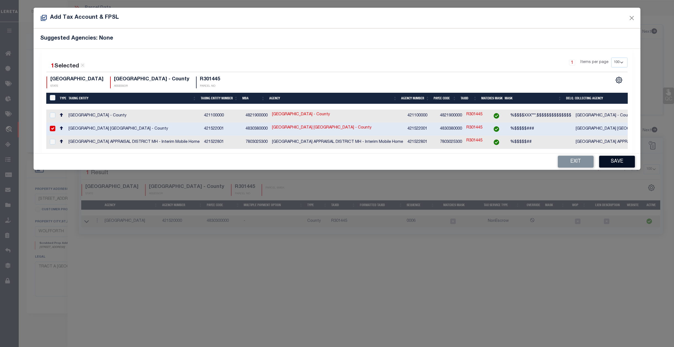
click at [617, 160] on button "Save" at bounding box center [617, 162] width 36 height 12
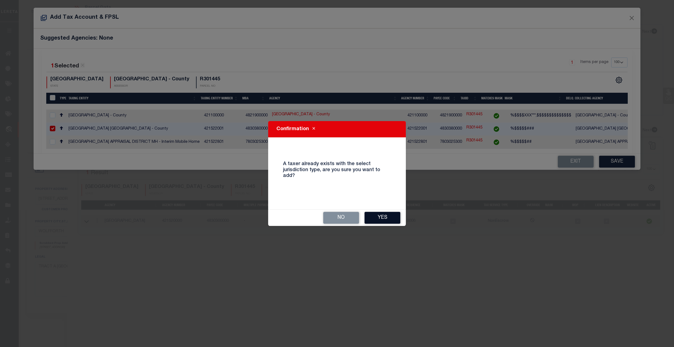
click at [380, 215] on button "Yes" at bounding box center [382, 218] width 36 height 12
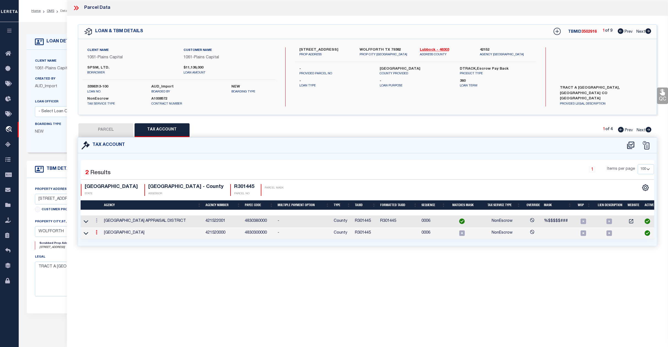
click at [97, 235] on icon at bounding box center [97, 232] width 2 height 4
click at [103, 242] on icon at bounding box center [102, 241] width 4 height 4
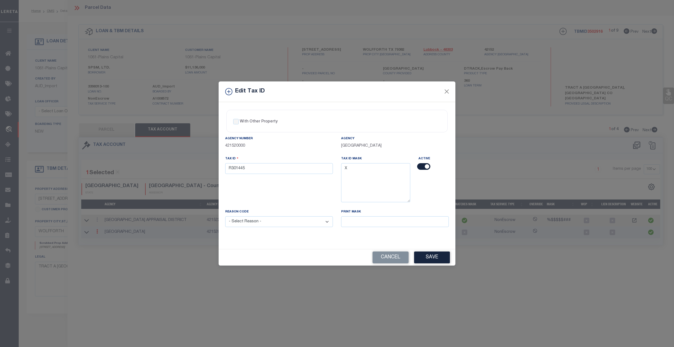
click at [424, 167] on input "checkbox" at bounding box center [423, 166] width 13 height 7
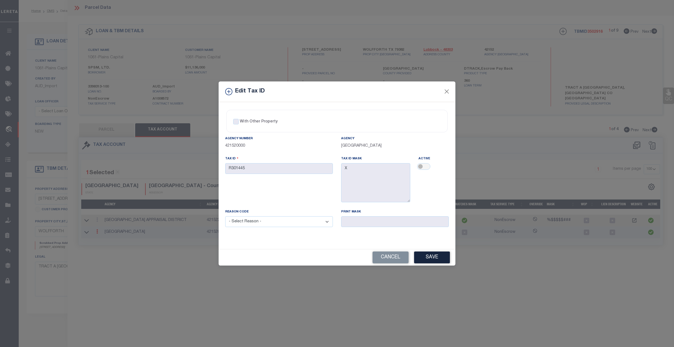
click at [426, 251] on div "Cancel Save" at bounding box center [337, 257] width 237 height 16
click at [431, 259] on button "Save" at bounding box center [432, 258] width 36 height 12
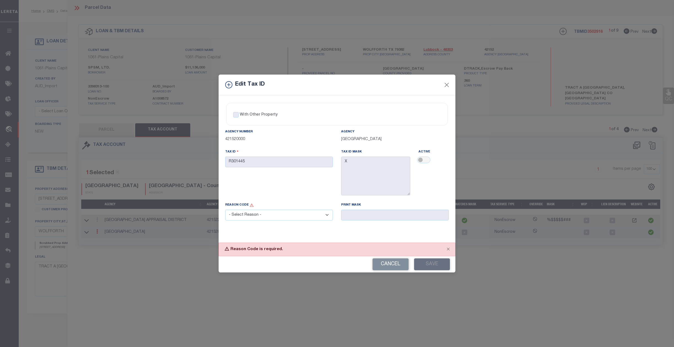
click at [278, 212] on select "- Select Reason - 099 - Other (Provide additional detail) ACT - Agency Changed …" at bounding box center [279, 215] width 108 height 11
click at [225, 211] on select "- Select Reason - 099 - Other (Provide additional detail) ACT - Agency Changed …" at bounding box center [279, 215] width 108 height 11
click at [428, 264] on button "Save" at bounding box center [432, 264] width 36 height 12
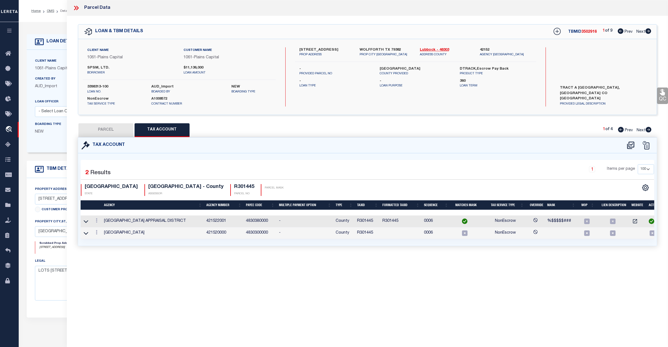
click at [107, 129] on button "PARCEL" at bounding box center [105, 130] width 55 height 14
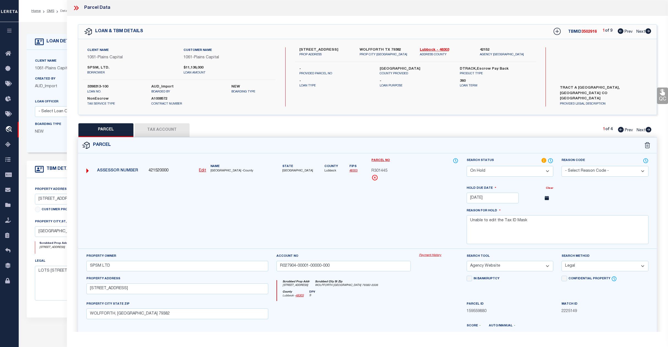
click at [520, 167] on select "Automated Search Bad Parcel Complete Duplicate Parcel High Dollar Reporting In …" at bounding box center [510, 171] width 87 height 11
click at [467, 166] on select "Automated Search Bad Parcel Complete Duplicate Parcel High Dollar Reporting In …" at bounding box center [510, 171] width 87 height 11
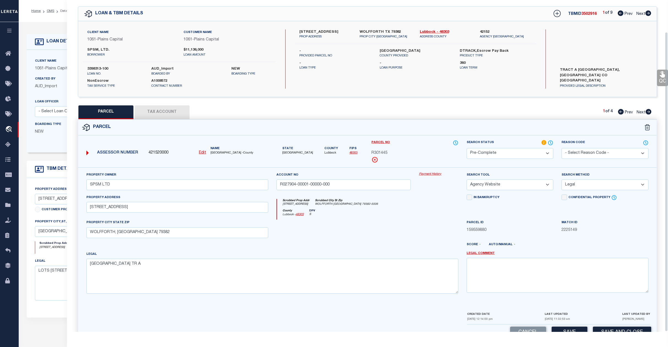
scroll to position [36, 0]
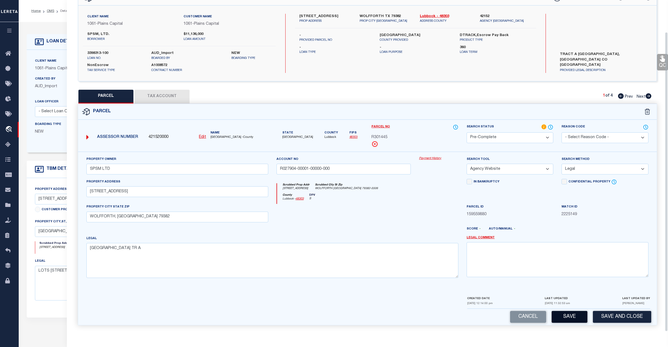
click at [566, 312] on button "Save" at bounding box center [570, 317] width 36 height 12
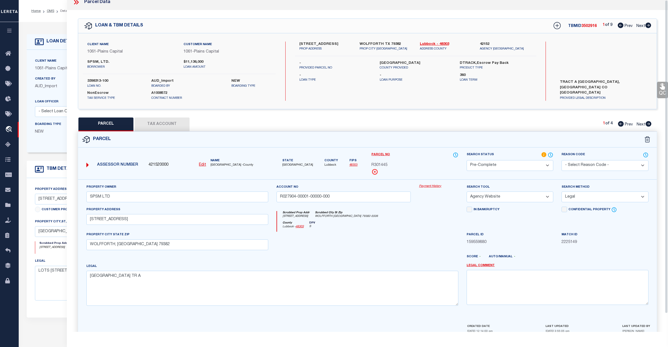
scroll to position [0, 0]
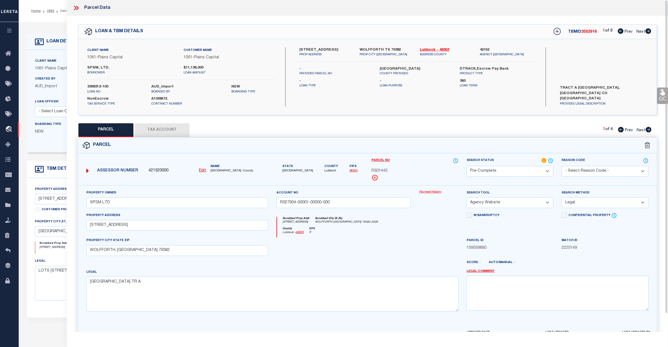
click at [638, 31] on span "Next" at bounding box center [641, 32] width 9 height 4
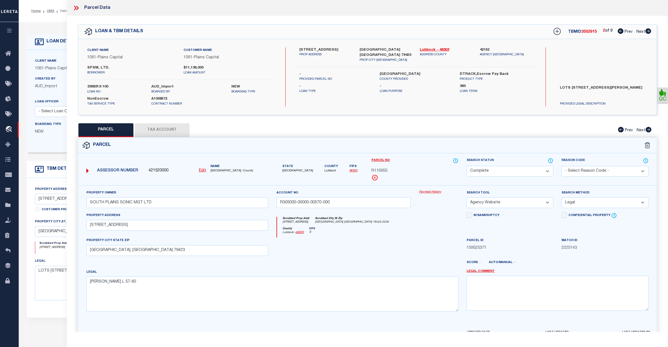
click at [638, 31] on span "Next" at bounding box center [641, 32] width 9 height 4
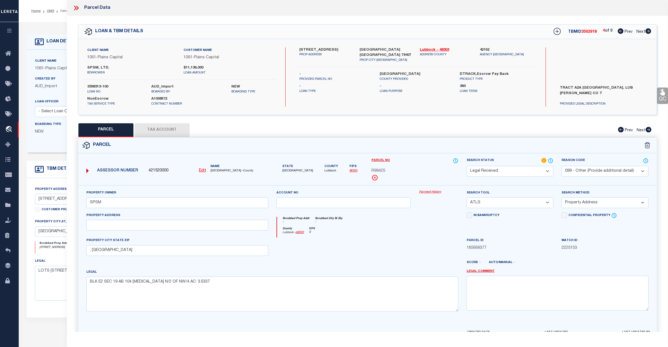
click at [638, 31] on span "Next" at bounding box center [641, 32] width 9 height 4
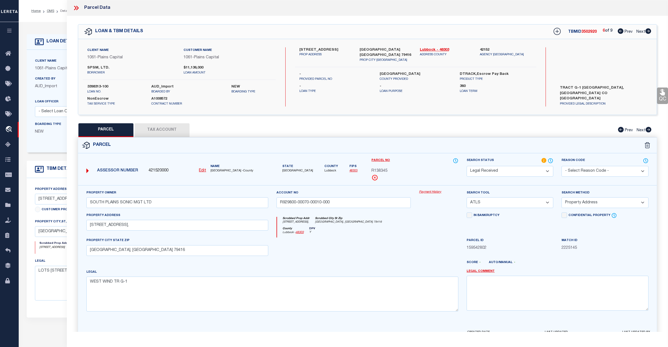
click at [638, 31] on span "Next" at bounding box center [641, 32] width 9 height 4
click at [642, 32] on span "Next" at bounding box center [641, 32] width 9 height 4
click at [37, 18] on div "Home OMS Detail Profile Sign out" at bounding box center [344, 11] width 650 height 22
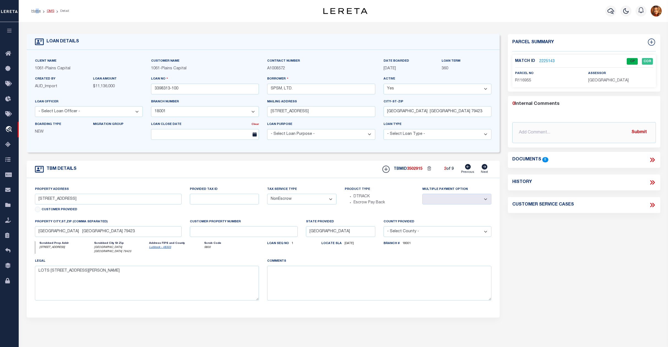
click at [49, 11] on link "OMS" at bounding box center [50, 10] width 7 height 3
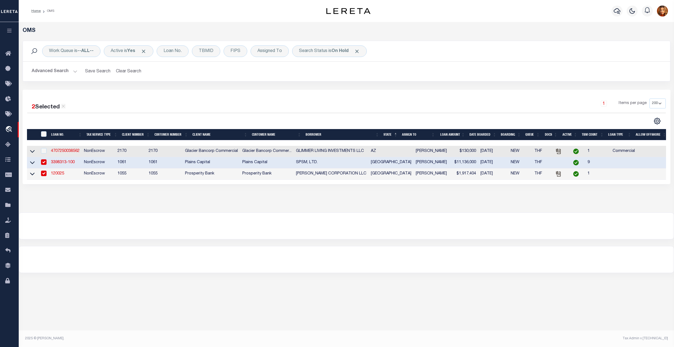
click at [61, 71] on button "Advanced Search" at bounding box center [55, 71] width 46 height 11
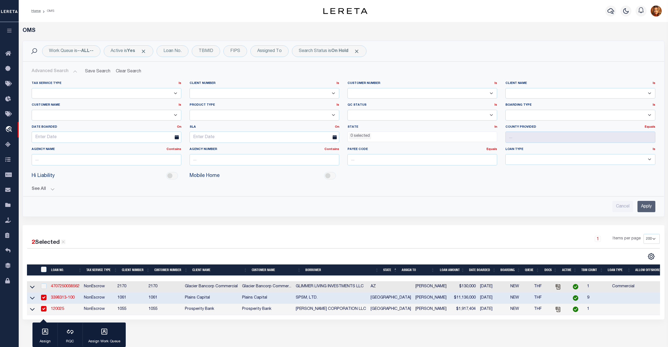
drag, startPoint x: 644, startPoint y: 206, endPoint x: 589, endPoint y: 207, distance: 55.1
click at [644, 206] on input "Apply" at bounding box center [647, 206] width 18 height 11
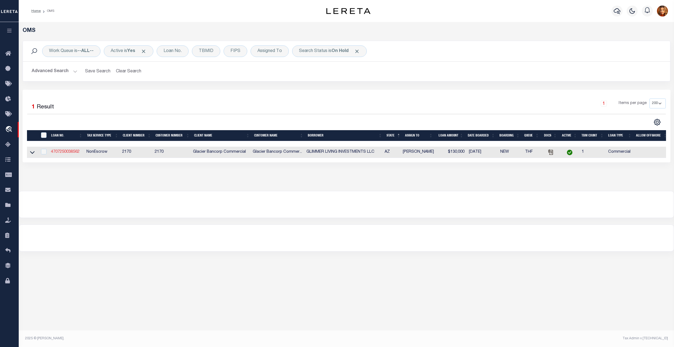
click at [58, 152] on link "4707250038562" at bounding box center [65, 152] width 29 height 4
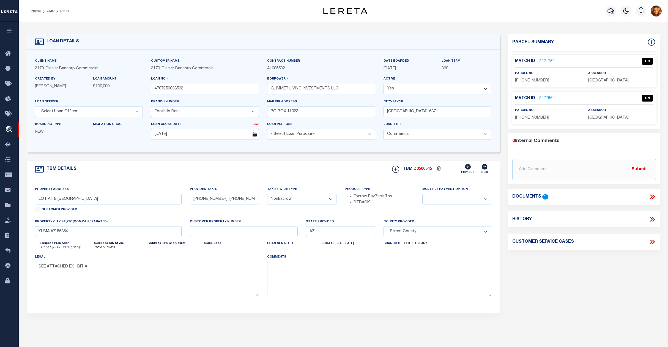
click at [544, 60] on link "2221750" at bounding box center [546, 62] width 15 height 6
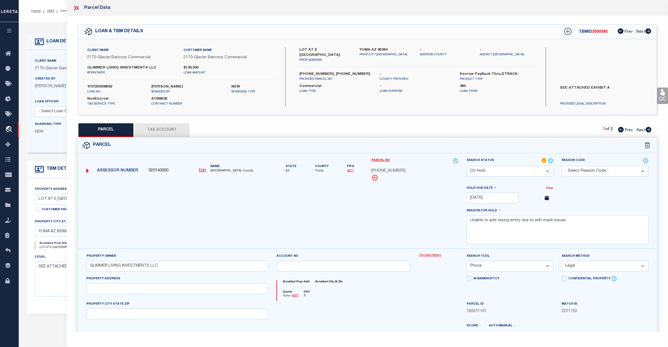
click at [45, 150] on div "Client Name 2170 - Glacier Bancorp Commercial Customer Name 2170 - Glacier Banc…" at bounding box center [263, 101] width 473 height 103
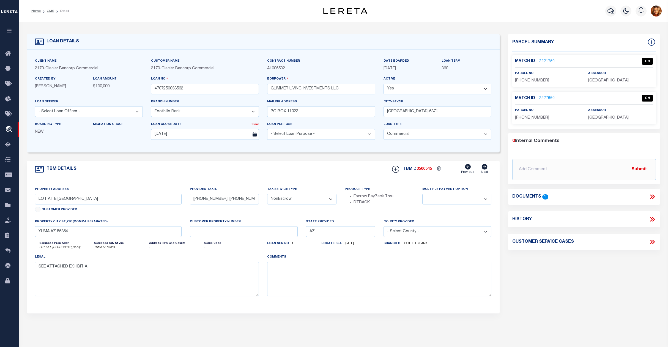
click at [651, 196] on icon at bounding box center [651, 197] width 2 height 4
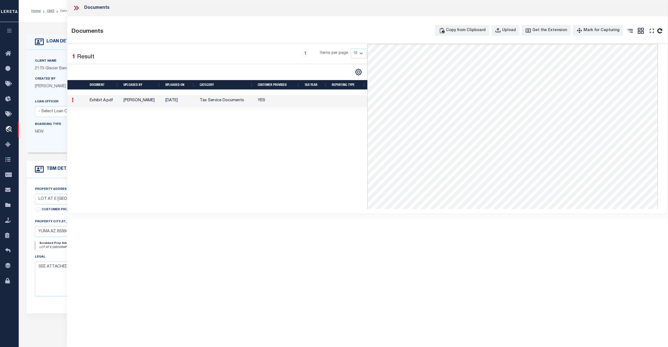
click at [50, 28] on div "LOAN DETAILS Client Name 2170 - Glacier Bancorp Commercial" at bounding box center [344, 181] width 642 height 307
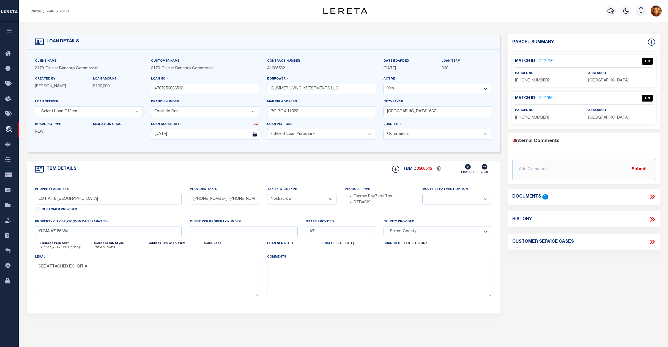
click at [541, 58] on p "2221750" at bounding box center [546, 61] width 15 height 6
click at [543, 62] on link "2221750" at bounding box center [546, 62] width 15 height 6
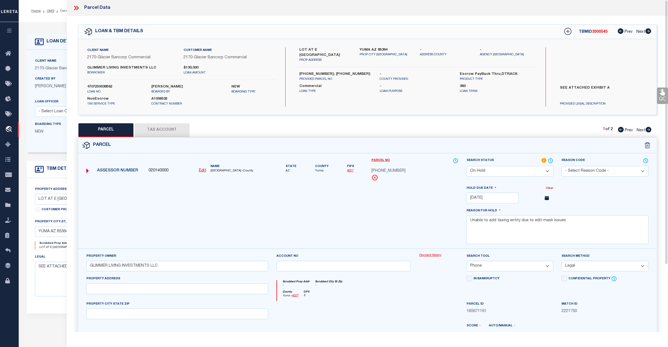
click at [157, 128] on button "Tax Account" at bounding box center [162, 130] width 55 height 14
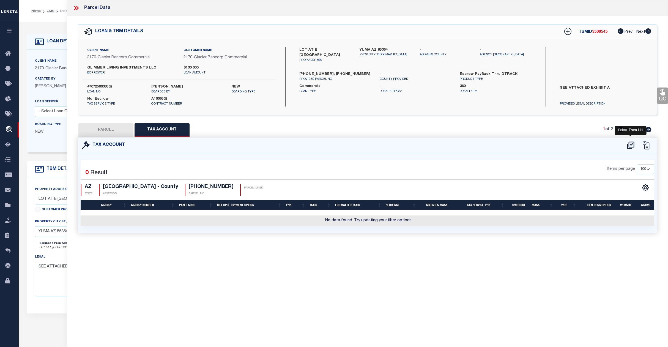
click at [628, 144] on icon at bounding box center [630, 145] width 9 height 9
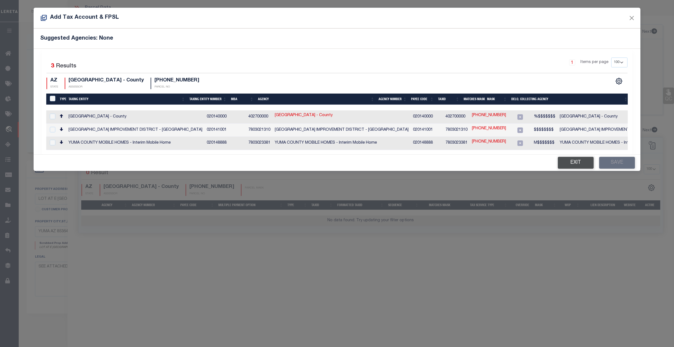
click at [569, 163] on button "Exit" at bounding box center [576, 163] width 36 height 12
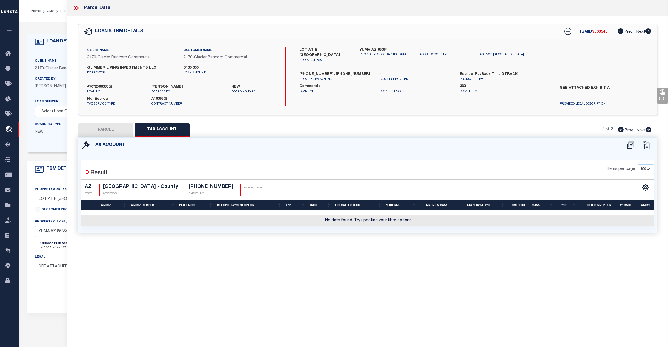
click at [107, 127] on button "PARCEL" at bounding box center [105, 130] width 55 height 14
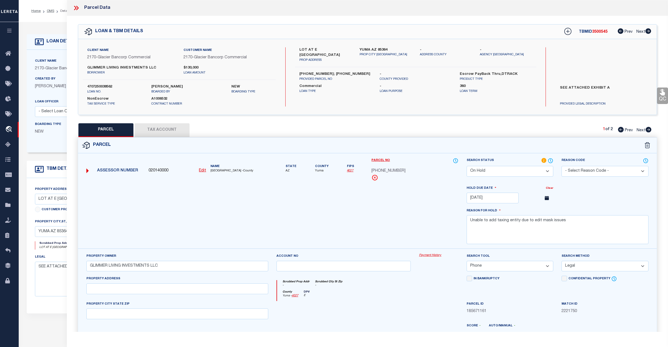
click at [547, 172] on select "Automated Search Bad Parcel Complete Duplicate Parcel High Dollar Reporting In …" at bounding box center [510, 171] width 87 height 11
click at [467, 166] on select "Automated Search Bad Parcel Complete Duplicate Parcel High Dollar Reporting In …" at bounding box center [510, 171] width 87 height 11
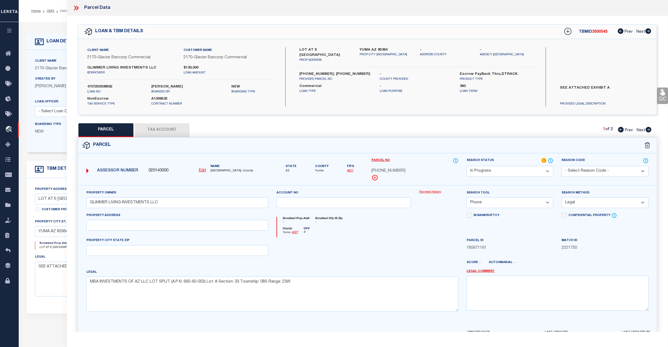
drag, startPoint x: 488, startPoint y: 276, endPoint x: 489, endPoint y: 285, distance: 8.9
click at [488, 277] on div "Legal Comment" at bounding box center [558, 290] width 182 height 42
click at [488, 287] on textarea at bounding box center [558, 293] width 182 height 35
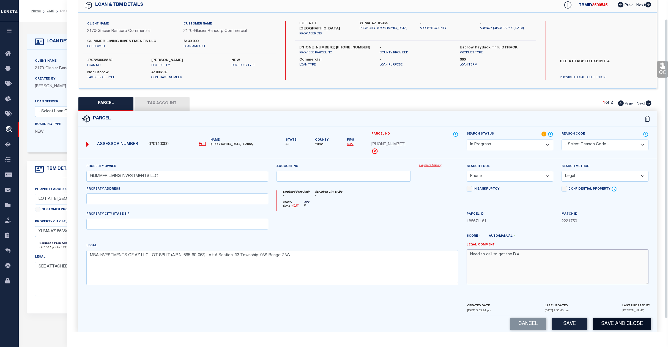
scroll to position [36, 0]
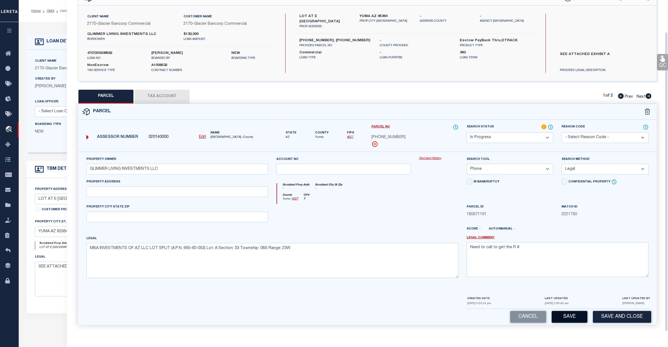
click at [574, 317] on button "Save" at bounding box center [570, 317] width 36 height 12
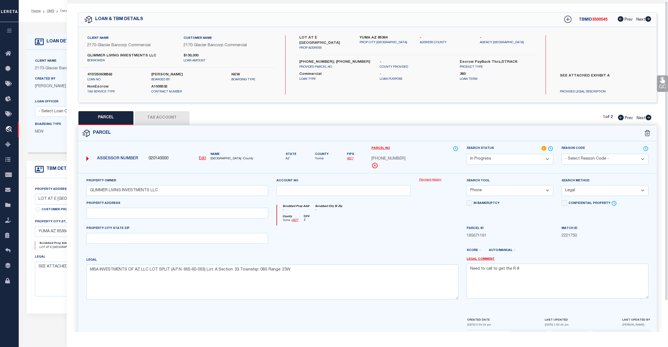
scroll to position [0, 0]
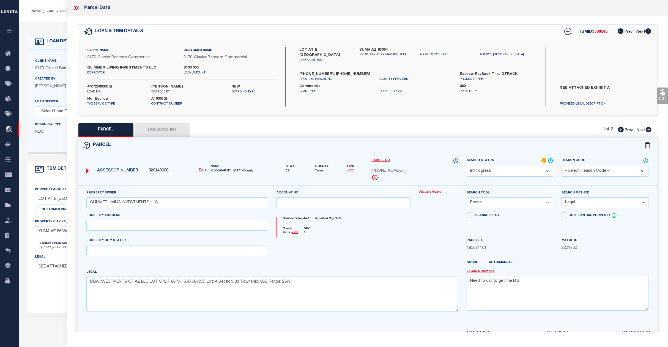
click at [640, 131] on span "Next" at bounding box center [641, 131] width 9 height 4
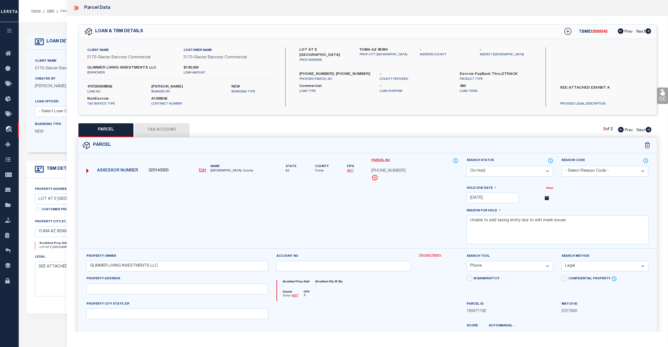
click at [488, 172] on select "Automated Search Bad Parcel Complete Duplicate Parcel High Dollar Reporting In …" at bounding box center [510, 171] width 87 height 11
click at [467, 166] on select "Automated Search Bad Parcel Complete Duplicate Parcel High Dollar Reporting In …" at bounding box center [510, 171] width 87 height 11
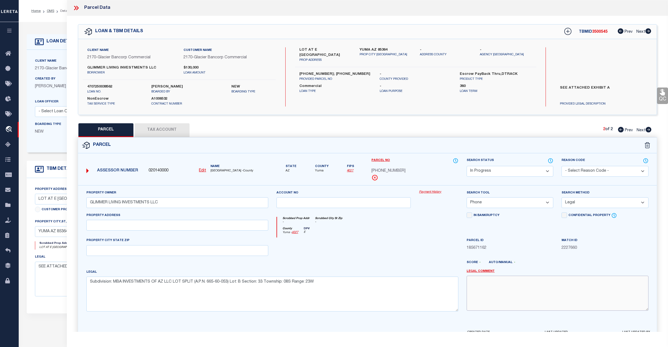
click at [484, 290] on textarea at bounding box center [558, 293] width 182 height 35
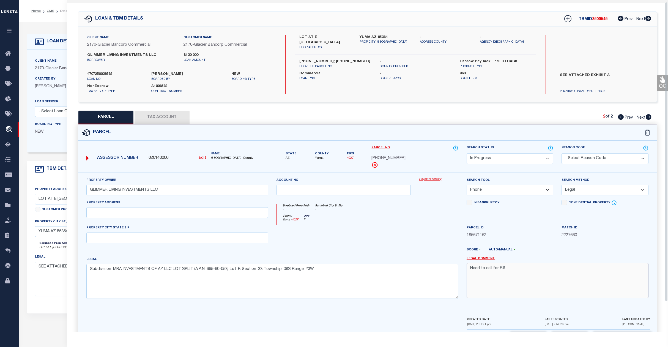
scroll to position [36, 0]
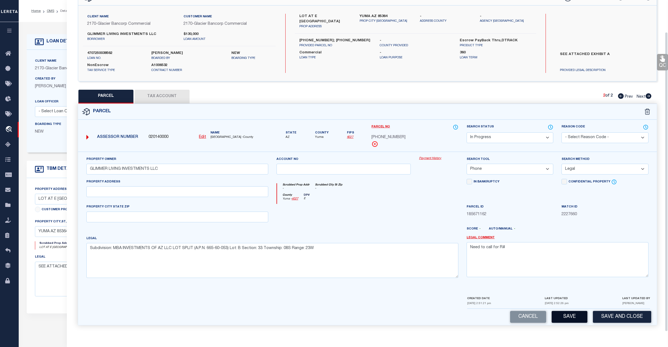
click at [569, 314] on button "Save" at bounding box center [570, 317] width 36 height 12
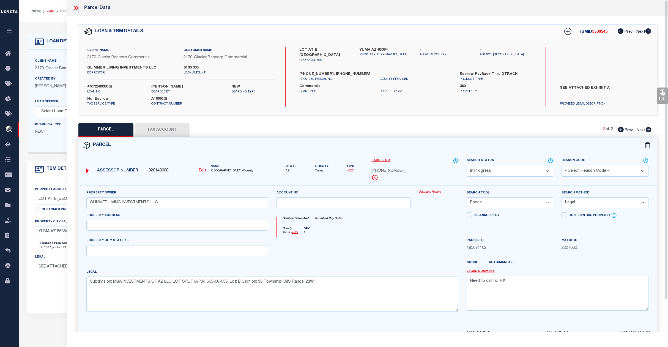
click at [48, 12] on link "OMS" at bounding box center [50, 10] width 7 height 3
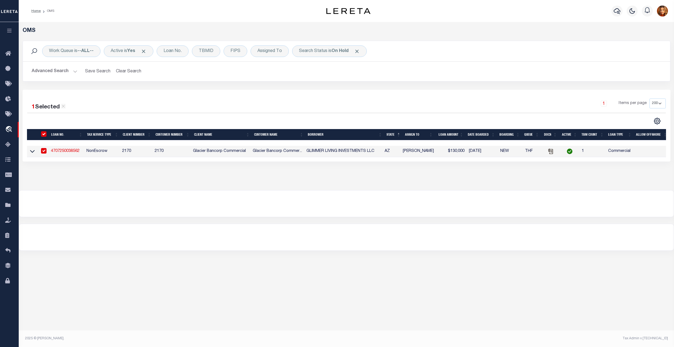
click at [53, 68] on button "Advanced Search" at bounding box center [55, 71] width 46 height 11
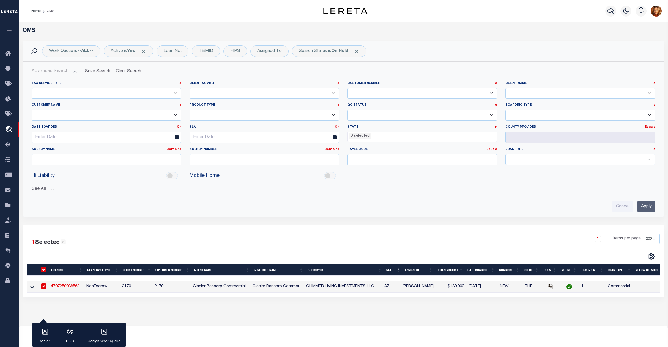
click at [653, 204] on input "Apply" at bounding box center [647, 206] width 18 height 11
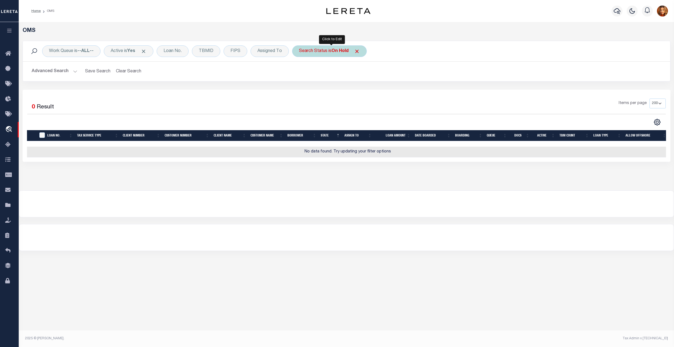
click at [341, 51] on b "On Hold" at bounding box center [339, 51] width 17 height 4
click at [315, 75] on select "Automated Search Bad Parcel Complete Duplicate Parcel High Dollar Reporting In …" at bounding box center [339, 78] width 81 height 10
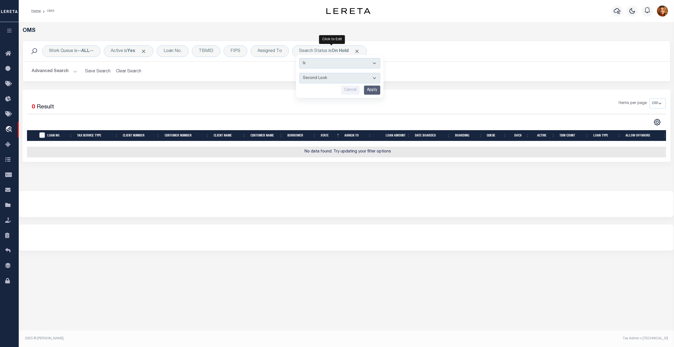
click at [301, 73] on select "Automated Search Bad Parcel Complete Duplicate Parcel High Dollar Reporting In …" at bounding box center [339, 78] width 81 height 10
click at [372, 91] on input "Apply" at bounding box center [372, 90] width 16 height 9
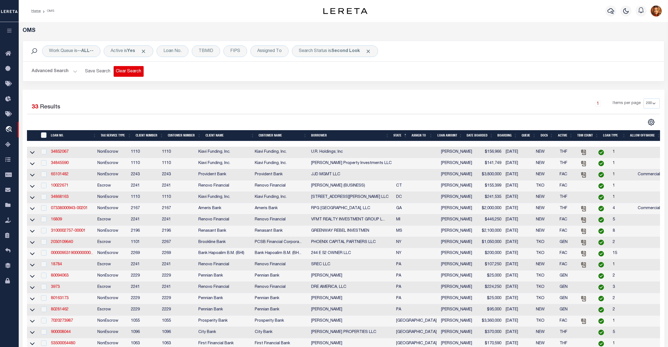
click at [128, 70] on button "Clear Search" at bounding box center [129, 71] width 30 height 11
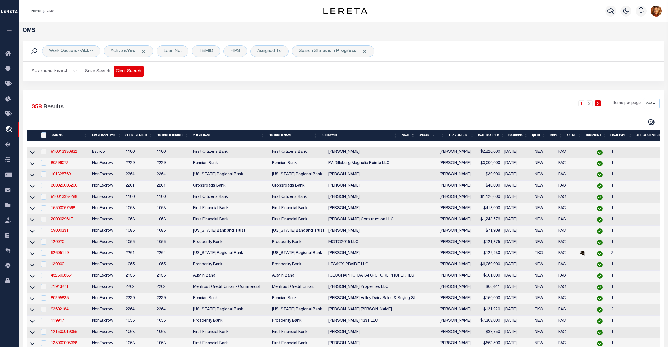
click at [128, 70] on button "Clear Search" at bounding box center [129, 71] width 30 height 11
click at [123, 70] on button "Clear Search" at bounding box center [129, 71] width 30 height 11
click at [351, 50] on b "In Progress" at bounding box center [343, 51] width 25 height 4
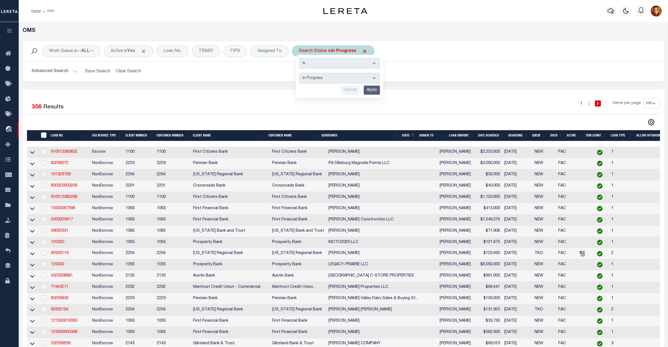
click at [324, 80] on select "Automated Search Bad Parcel Complete Duplicate Parcel High Dollar Reporting In …" at bounding box center [339, 78] width 81 height 10
click at [301, 73] on select "Automated Search Bad Parcel Complete Duplicate Parcel High Dollar Reporting In …" at bounding box center [339, 78] width 81 height 10
click at [370, 91] on input "Apply" at bounding box center [372, 90] width 16 height 9
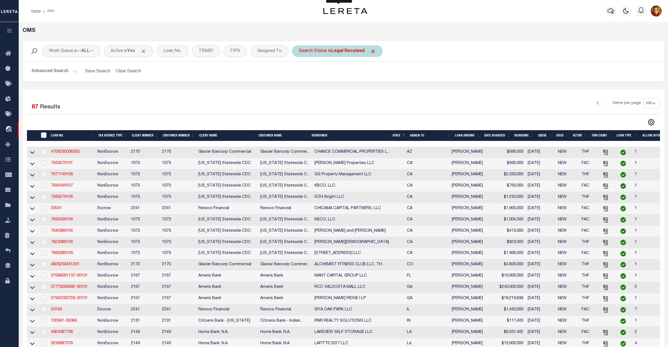
click at [336, 56] on div "Search Status is Legal Received" at bounding box center [337, 51] width 91 height 12
click at [323, 72] on div "Is Contains Automated Search Bad Parcel Complete Duplicate Parcel High Dollar R…" at bounding box center [340, 76] width 88 height 43
click at [327, 78] on select "Automated Search Bad Parcel Complete Duplicate Parcel High Dollar Reporting In …" at bounding box center [339, 78] width 81 height 10
click at [301, 73] on select "Automated Search Bad Parcel Complete Duplicate Parcel High Dollar Reporting In …" at bounding box center [339, 78] width 81 height 10
click at [378, 87] on input "Apply" at bounding box center [372, 90] width 16 height 9
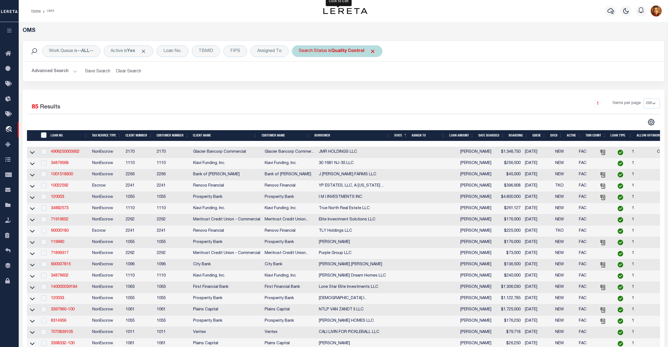
click at [346, 52] on b "Quality Control" at bounding box center [347, 51] width 33 height 4
click at [326, 77] on select "Automated Search Bad Parcel Complete Duplicate Parcel High Dollar Reporting In …" at bounding box center [339, 78] width 81 height 10
click at [301, 73] on select "Automated Search Bad Parcel Complete Duplicate Parcel High Dollar Reporting In …" at bounding box center [339, 78] width 81 height 10
click at [374, 89] on input "Apply" at bounding box center [372, 90] width 16 height 9
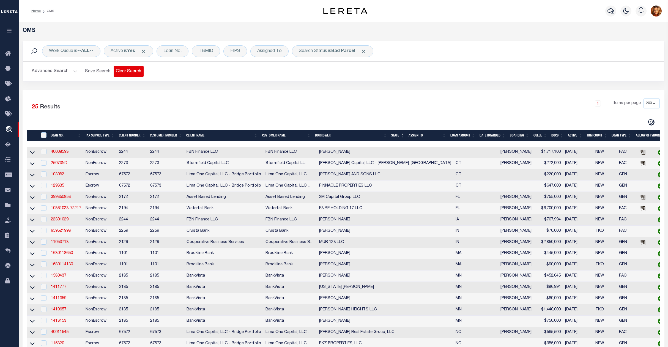
click at [128, 73] on button "Clear Search" at bounding box center [129, 71] width 30 height 11
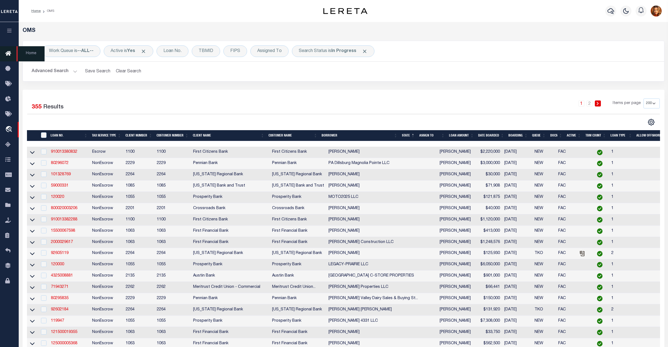
click at [8, 52] on icon at bounding box center [9, 53] width 9 height 7
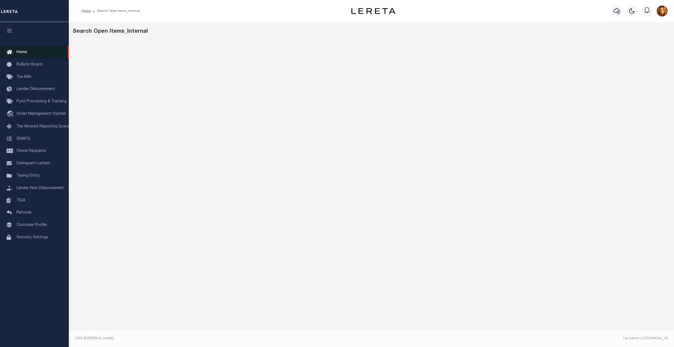
click at [19, 50] on link "Home" at bounding box center [34, 52] width 69 height 12
click at [22, 49] on link "Home" at bounding box center [34, 52] width 69 height 12
click at [22, 54] on span "Home" at bounding box center [22, 52] width 10 height 4
